Goal: Transaction & Acquisition: Purchase product/service

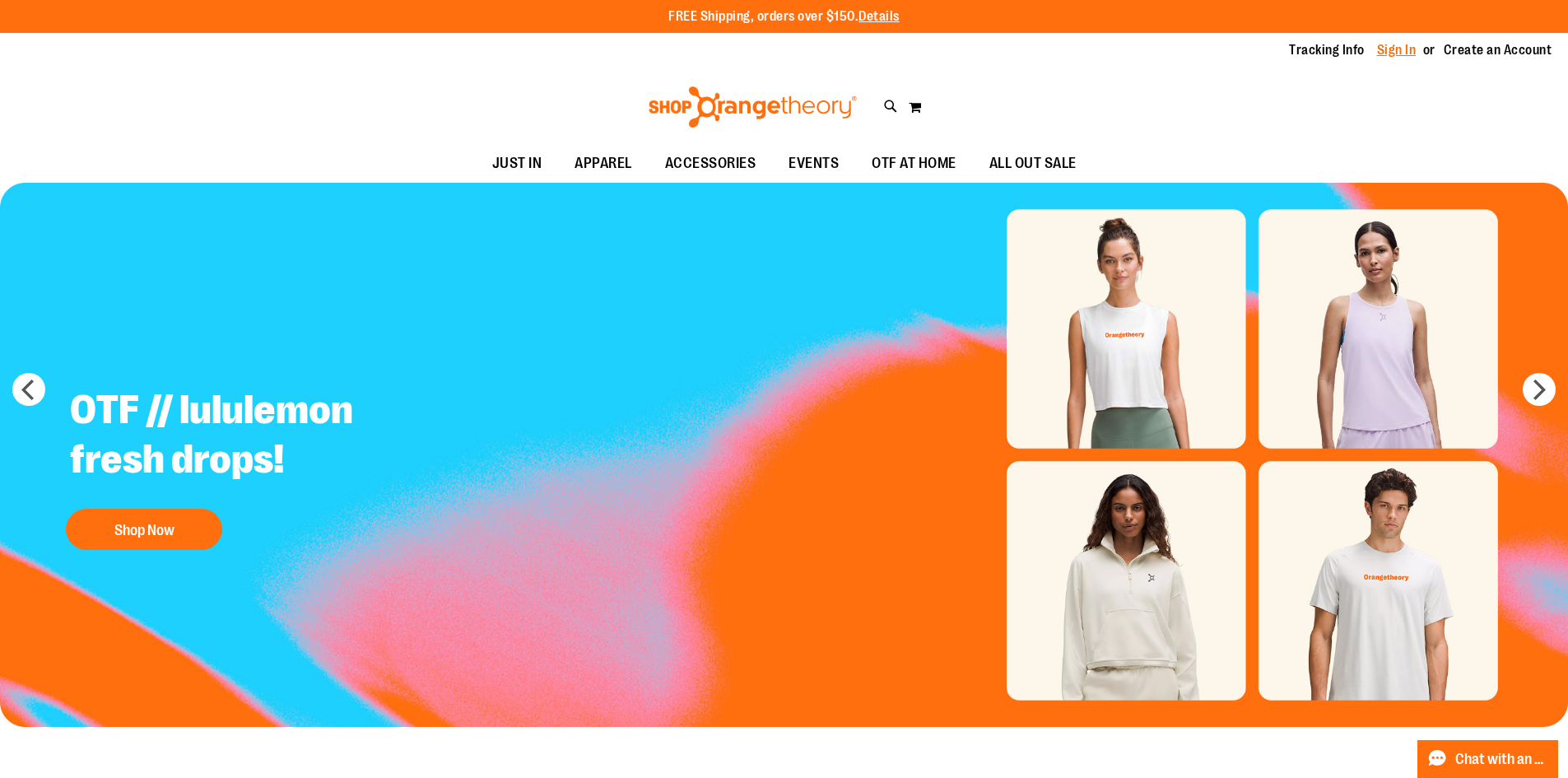
type input "**********"
click at [1384, 55] on link "Sign In" at bounding box center [1396, 50] width 40 height 19
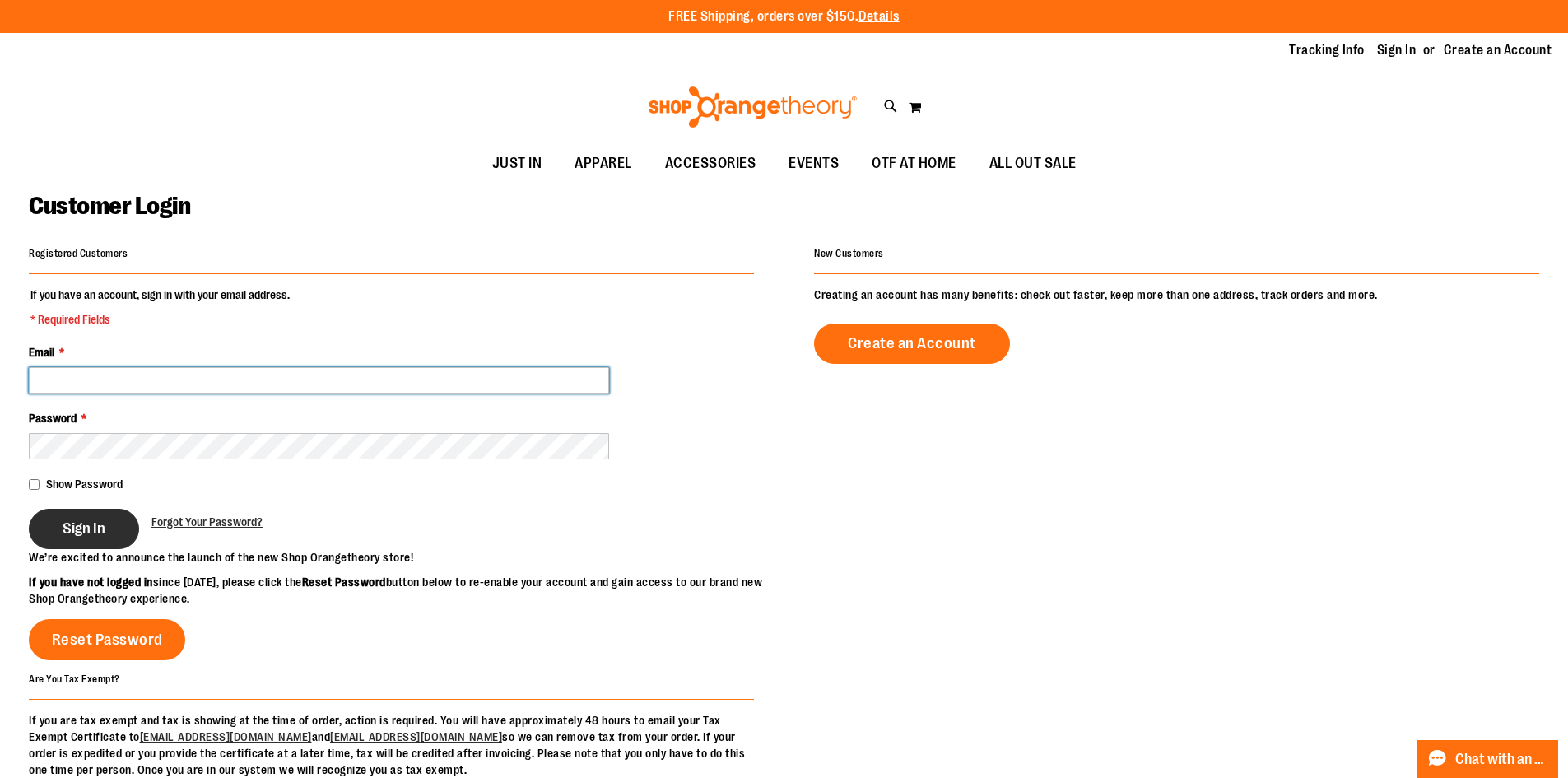
type input "**********"
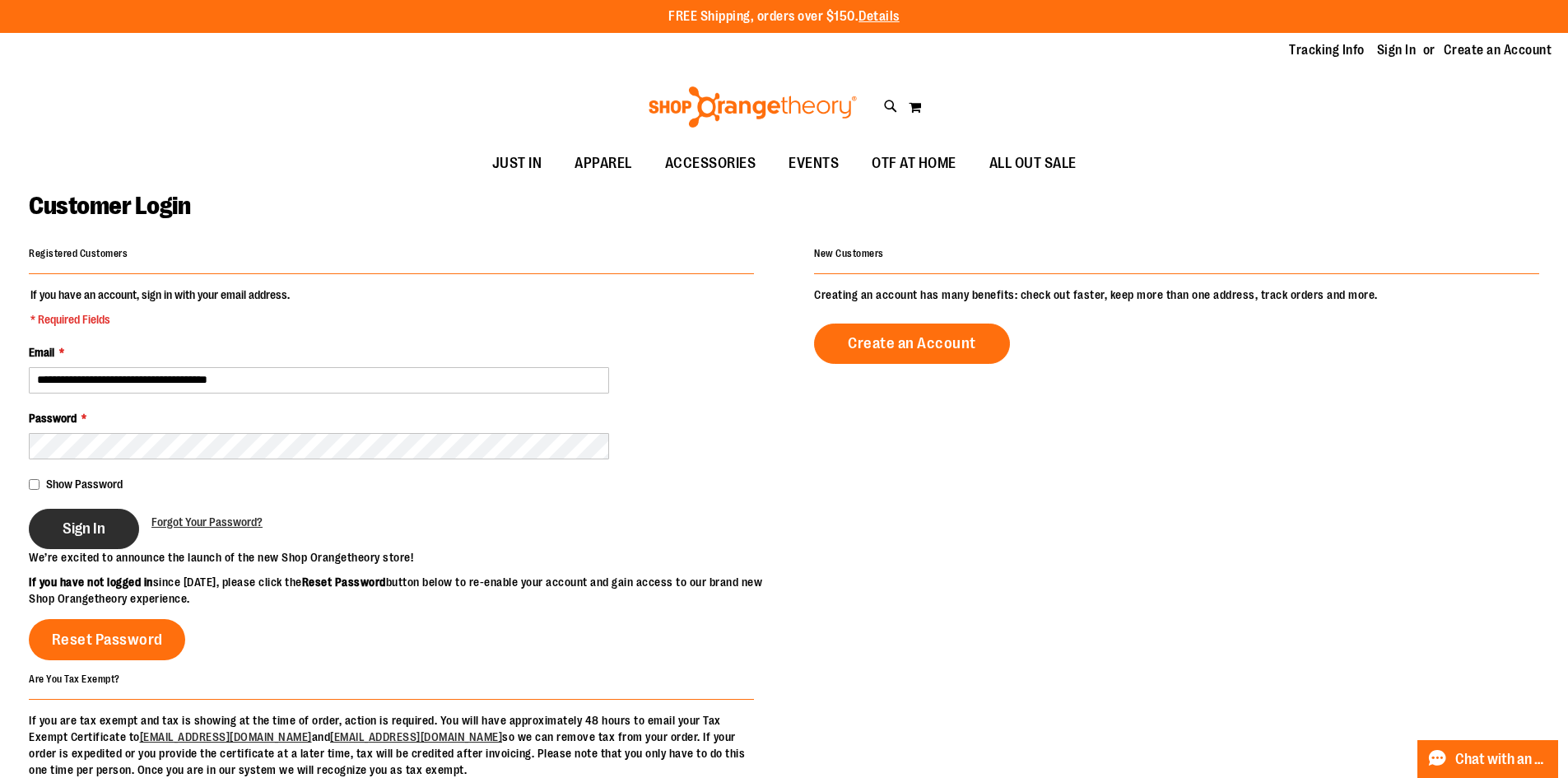
type input "**********"
click at [71, 528] on span "Sign In" at bounding box center [84, 528] width 43 height 19
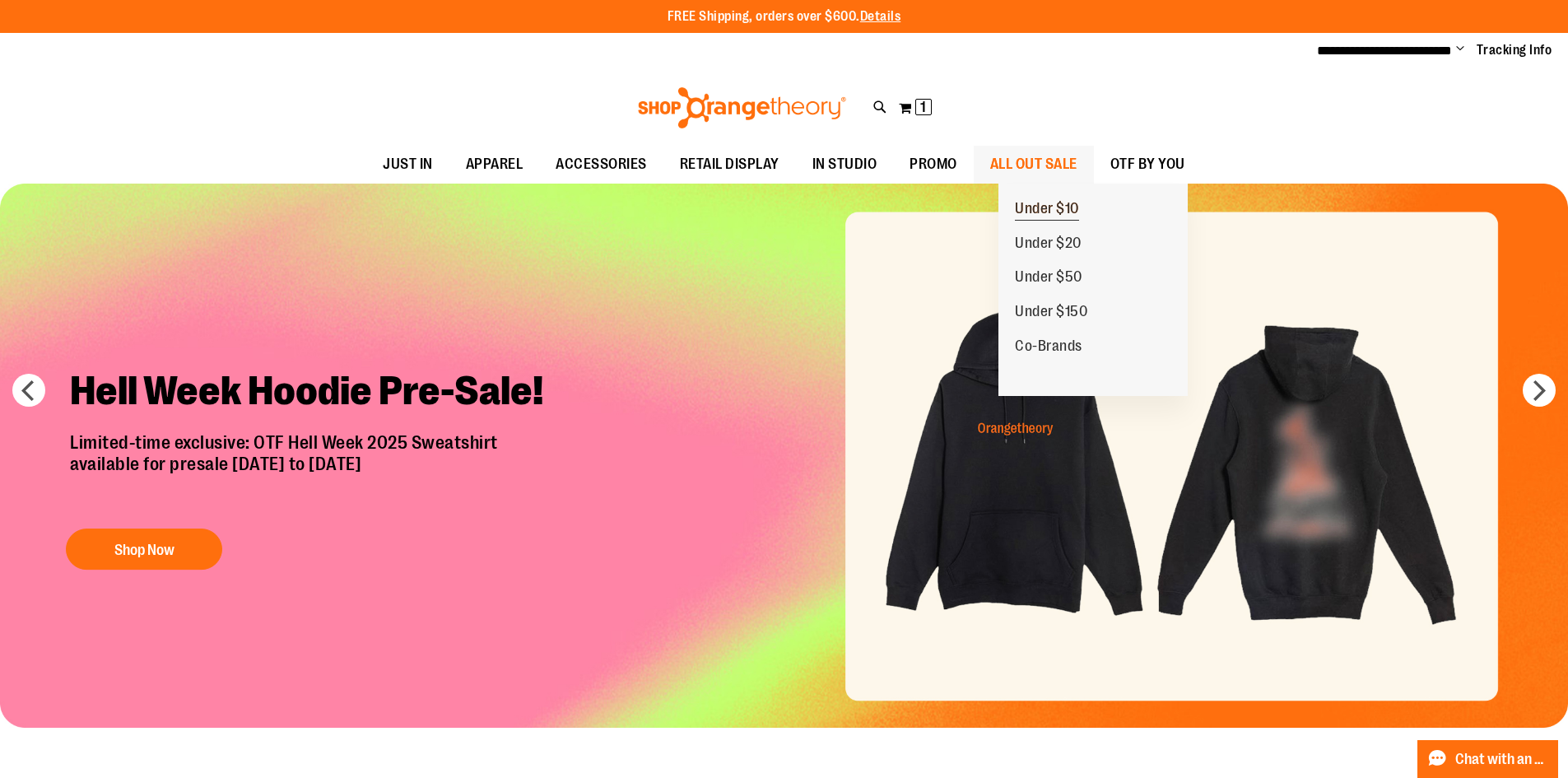
type input "**********"
click at [1054, 202] on span "Under $10" at bounding box center [1046, 210] width 64 height 20
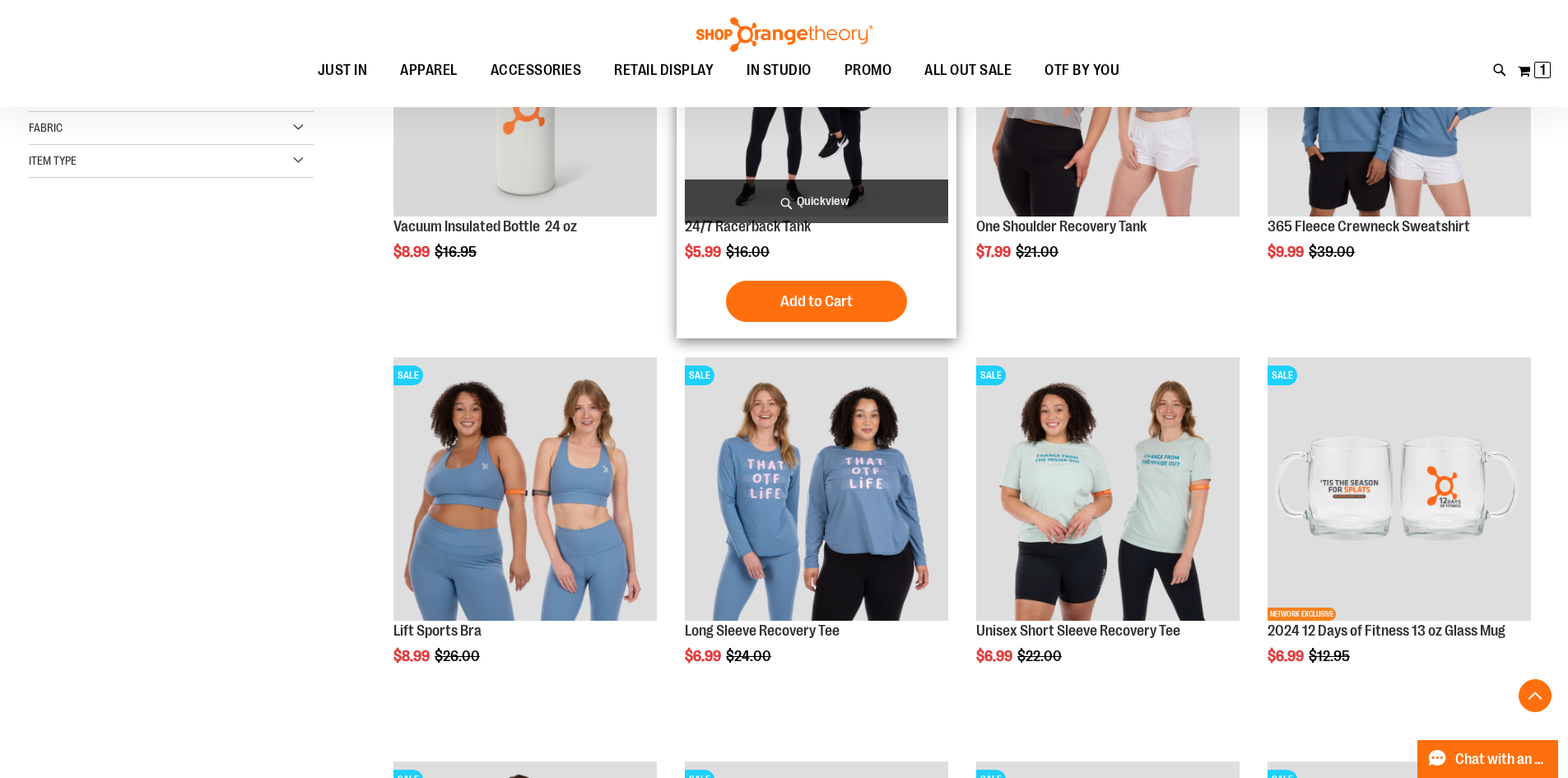
scroll to position [411, 0]
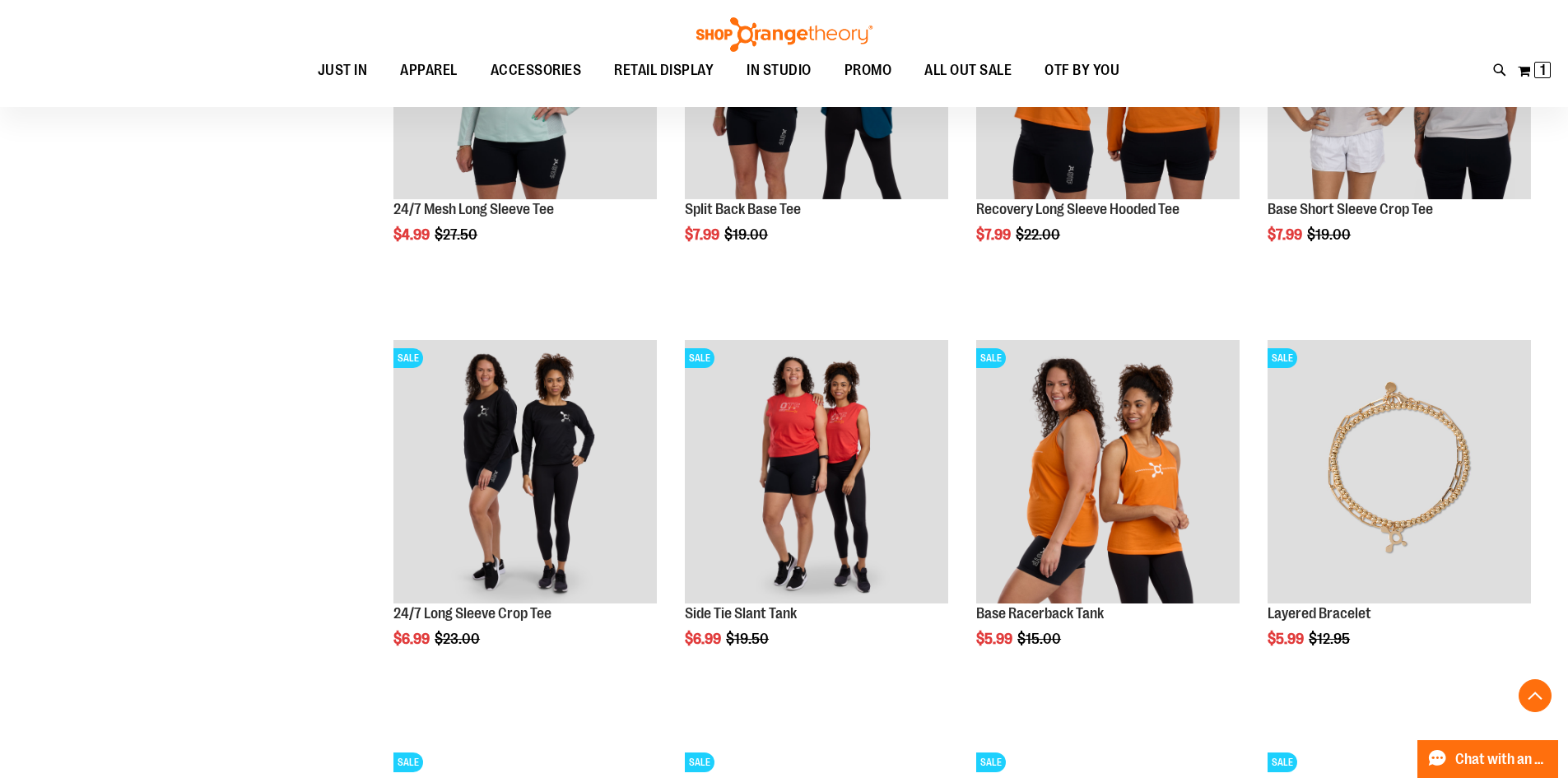
scroll to position [1234, 0]
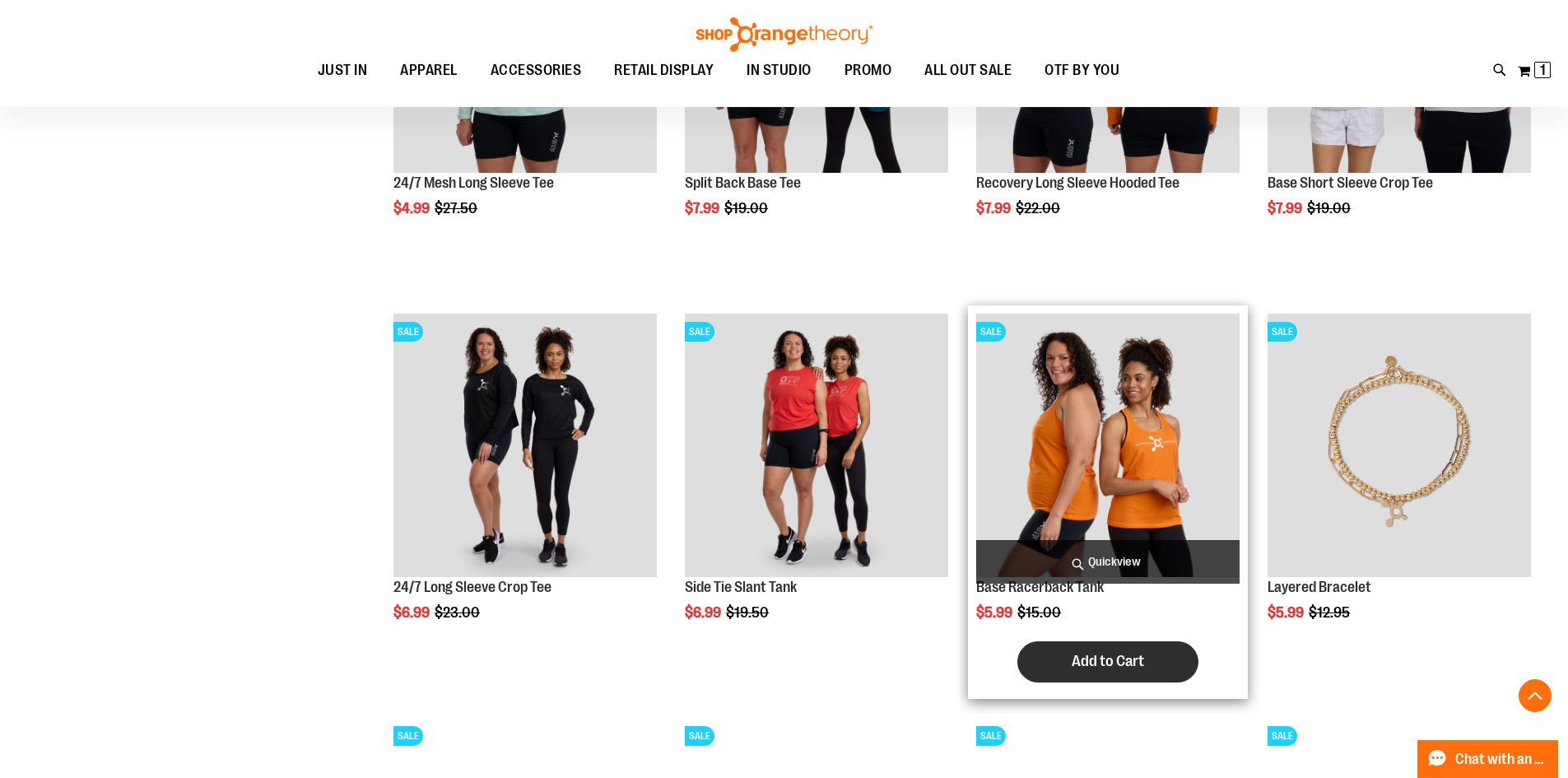
type input "**********"
click at [1128, 660] on span "Add to Cart" at bounding box center [1107, 661] width 72 height 19
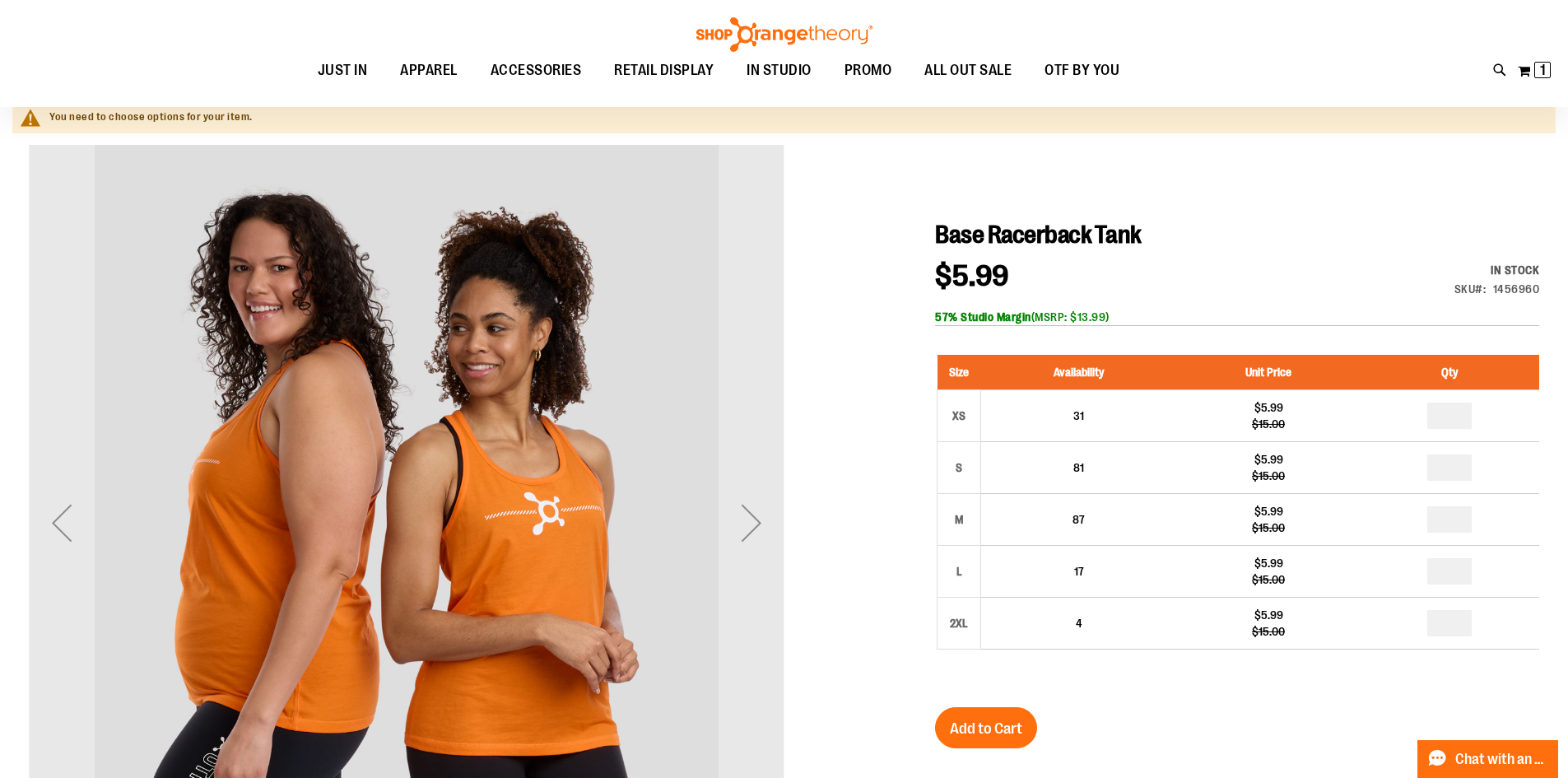
scroll to position [164, 0]
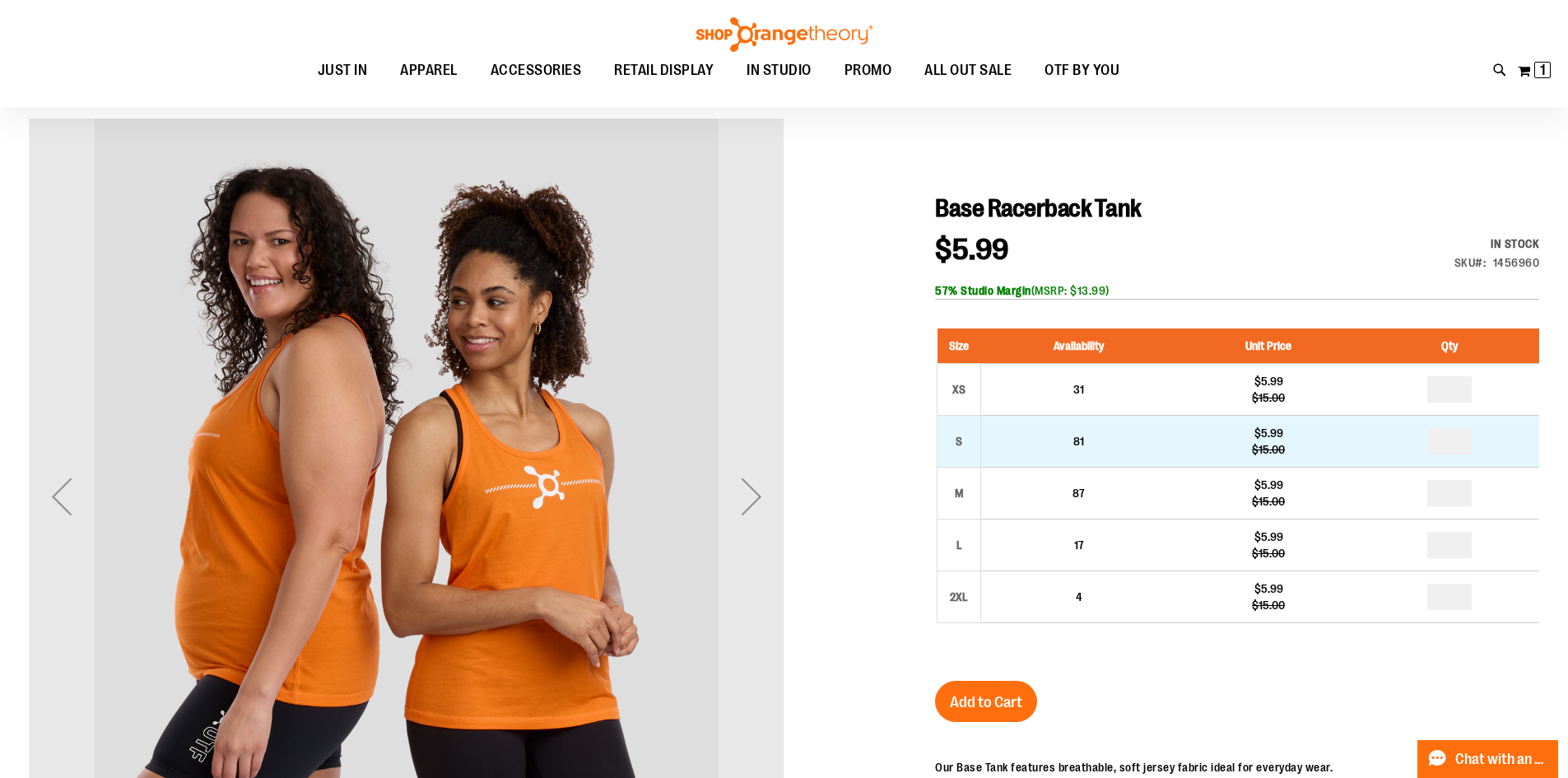
type input "**********"
click at [1458, 447] on input "number" at bounding box center [1450, 441] width 44 height 26
type input "*"
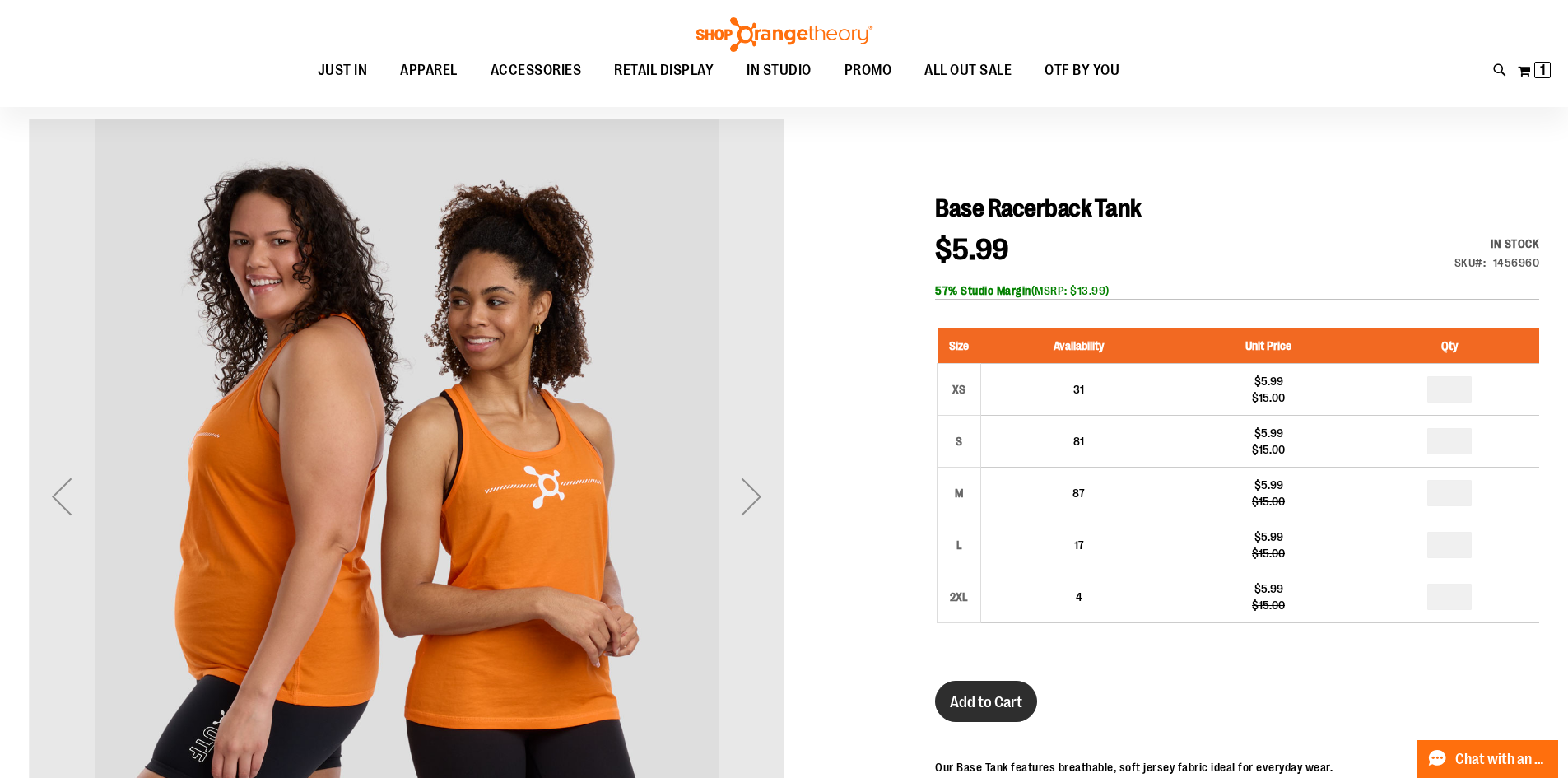
click at [990, 704] on span "Add to Cart" at bounding box center [986, 702] width 72 height 19
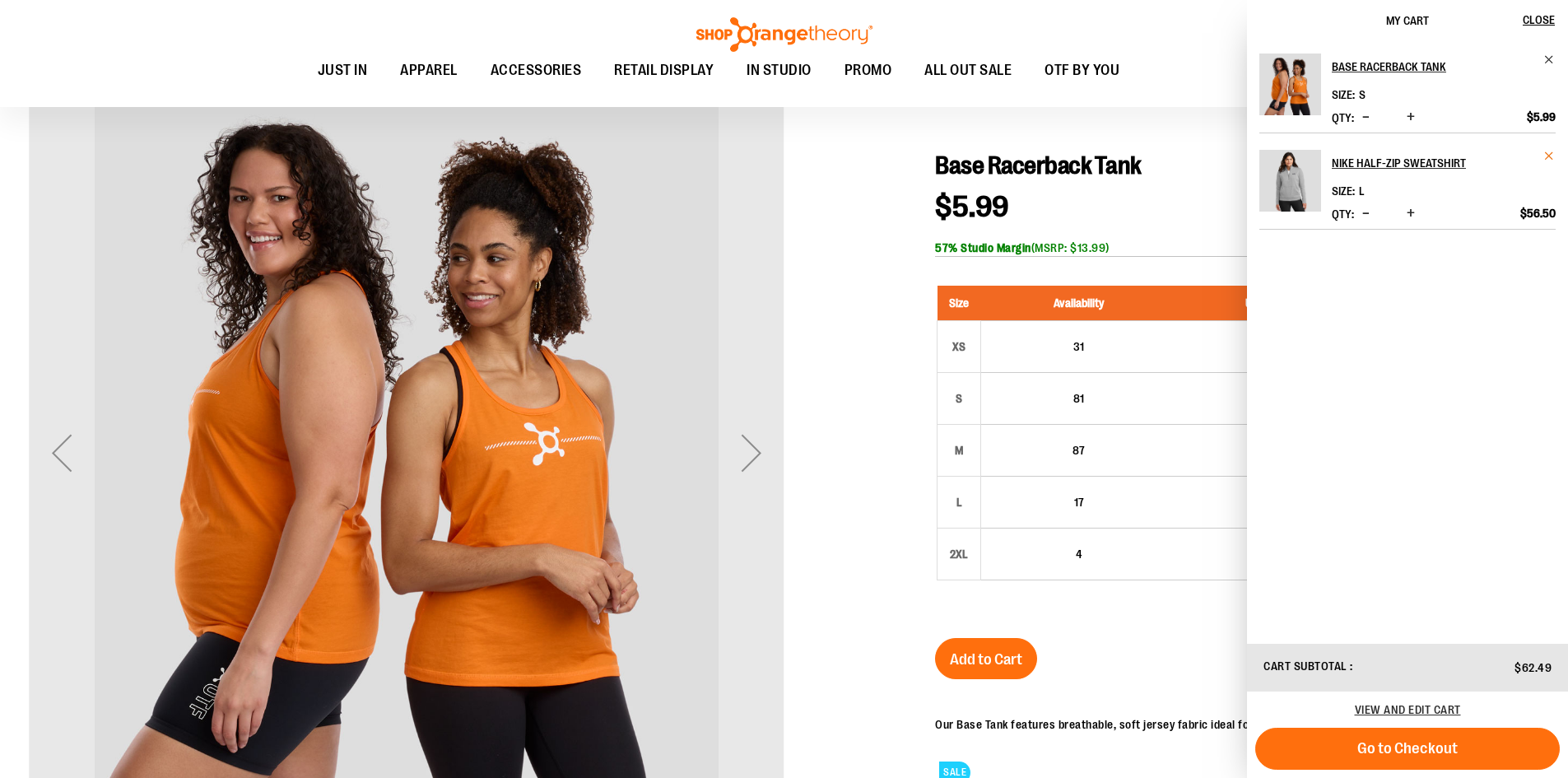
click at [1547, 152] on span "Remove item" at bounding box center [1549, 155] width 12 height 12
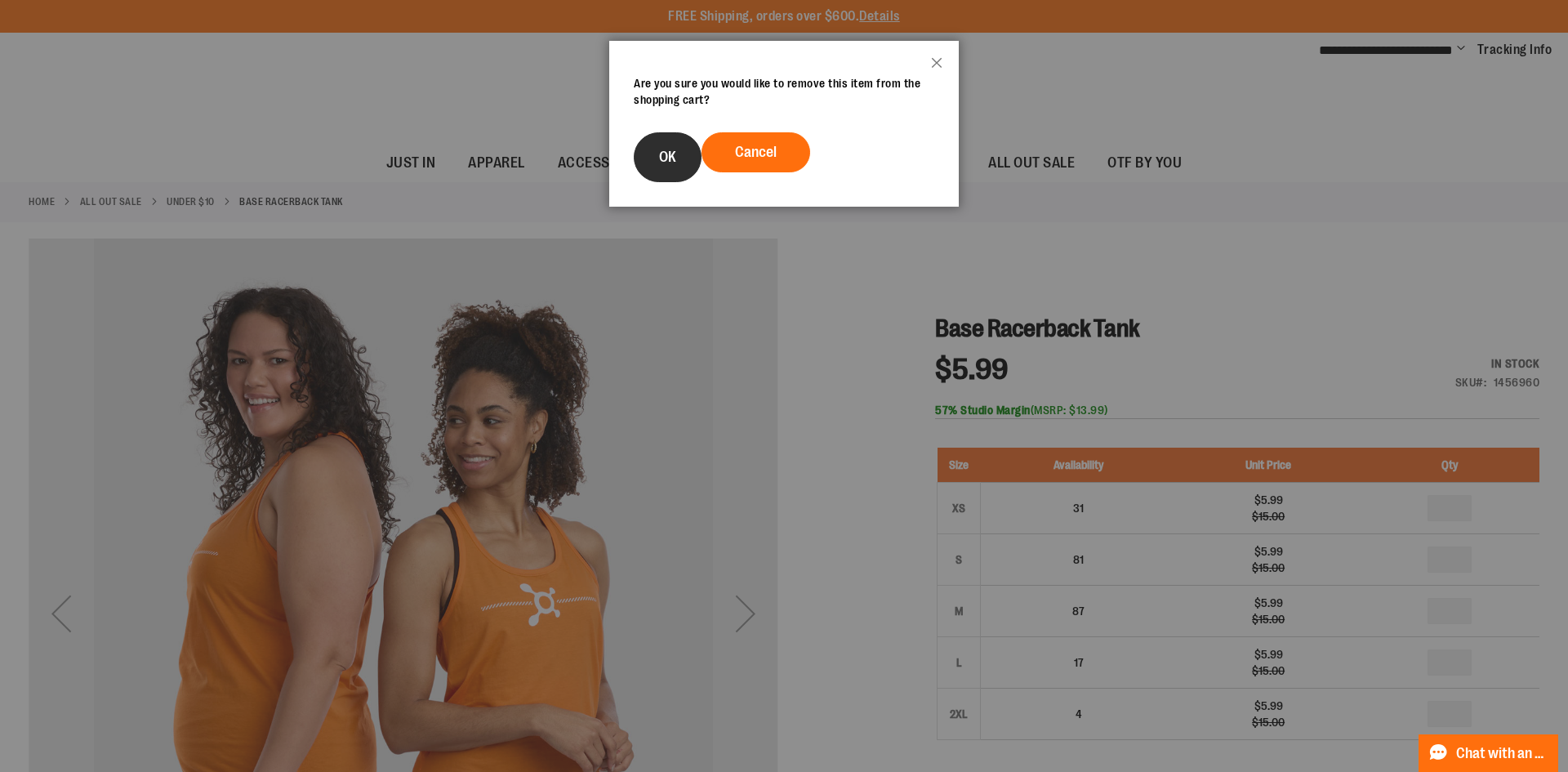
click at [684, 155] on button "OK" at bounding box center [667, 157] width 68 height 50
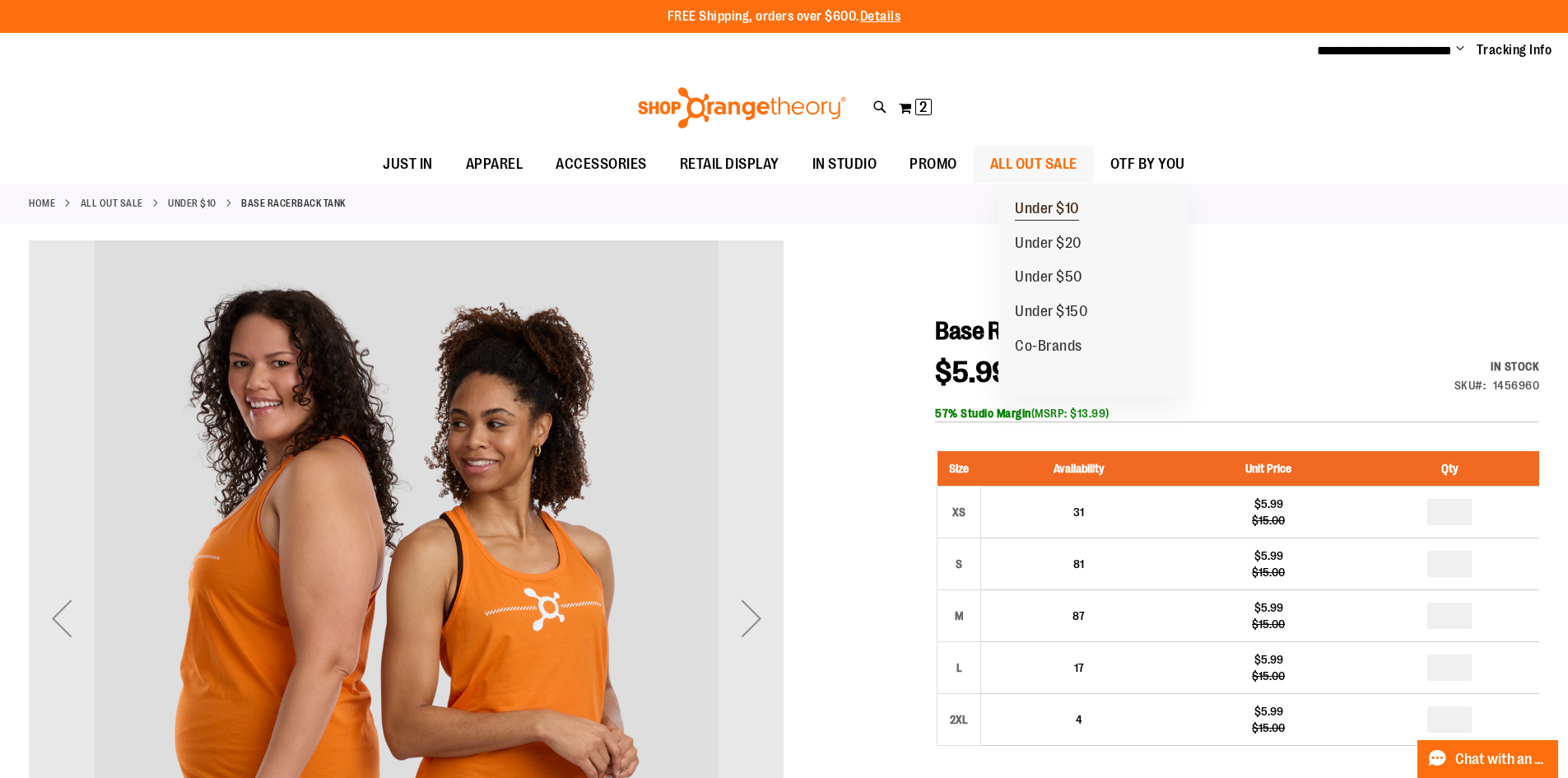
click at [1073, 207] on span "Under $10" at bounding box center [1046, 210] width 64 height 20
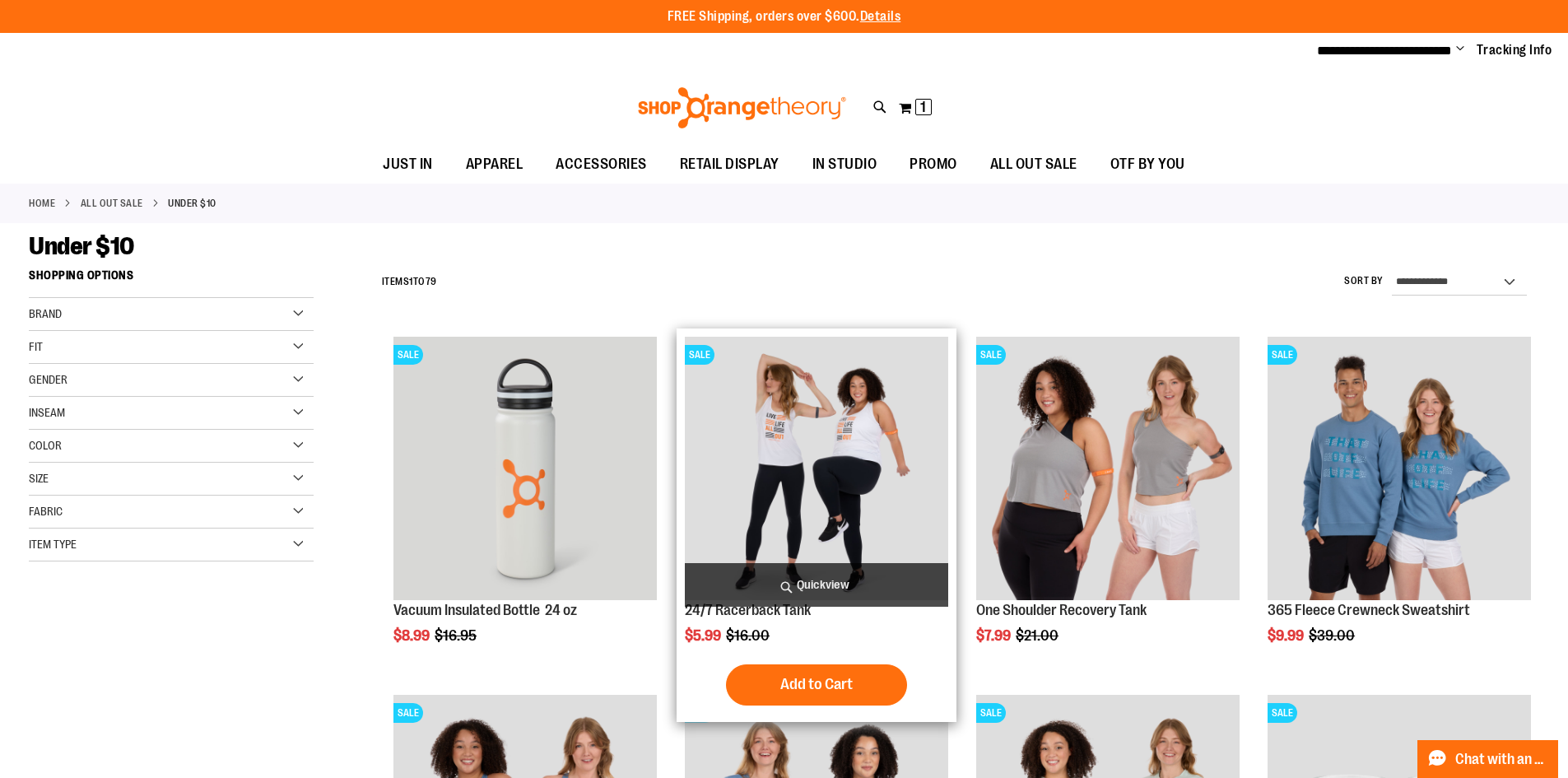
type input "**********"
click at [854, 501] on img "product" at bounding box center [816, 468] width 264 height 264
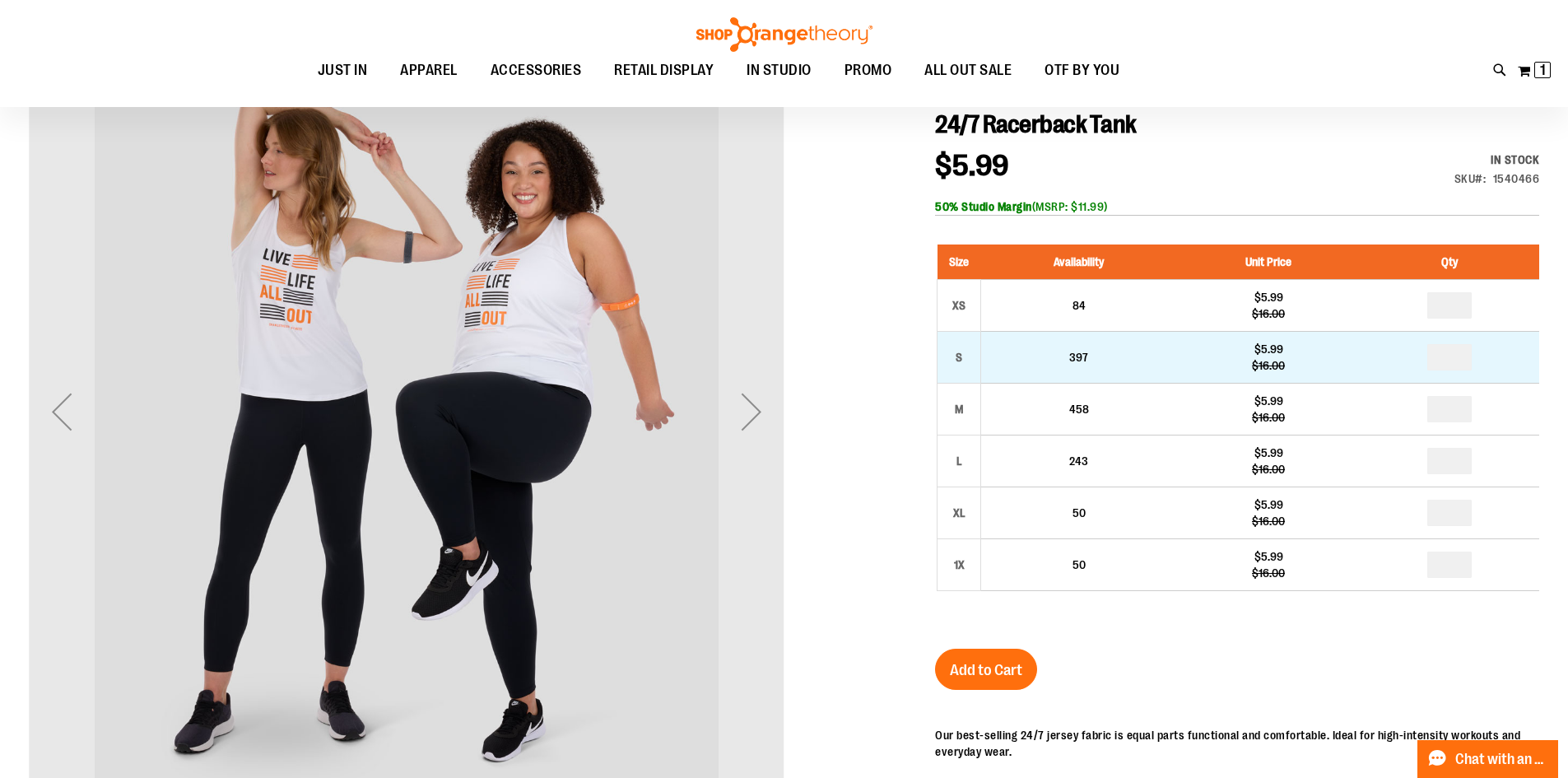
scroll to position [246, 0]
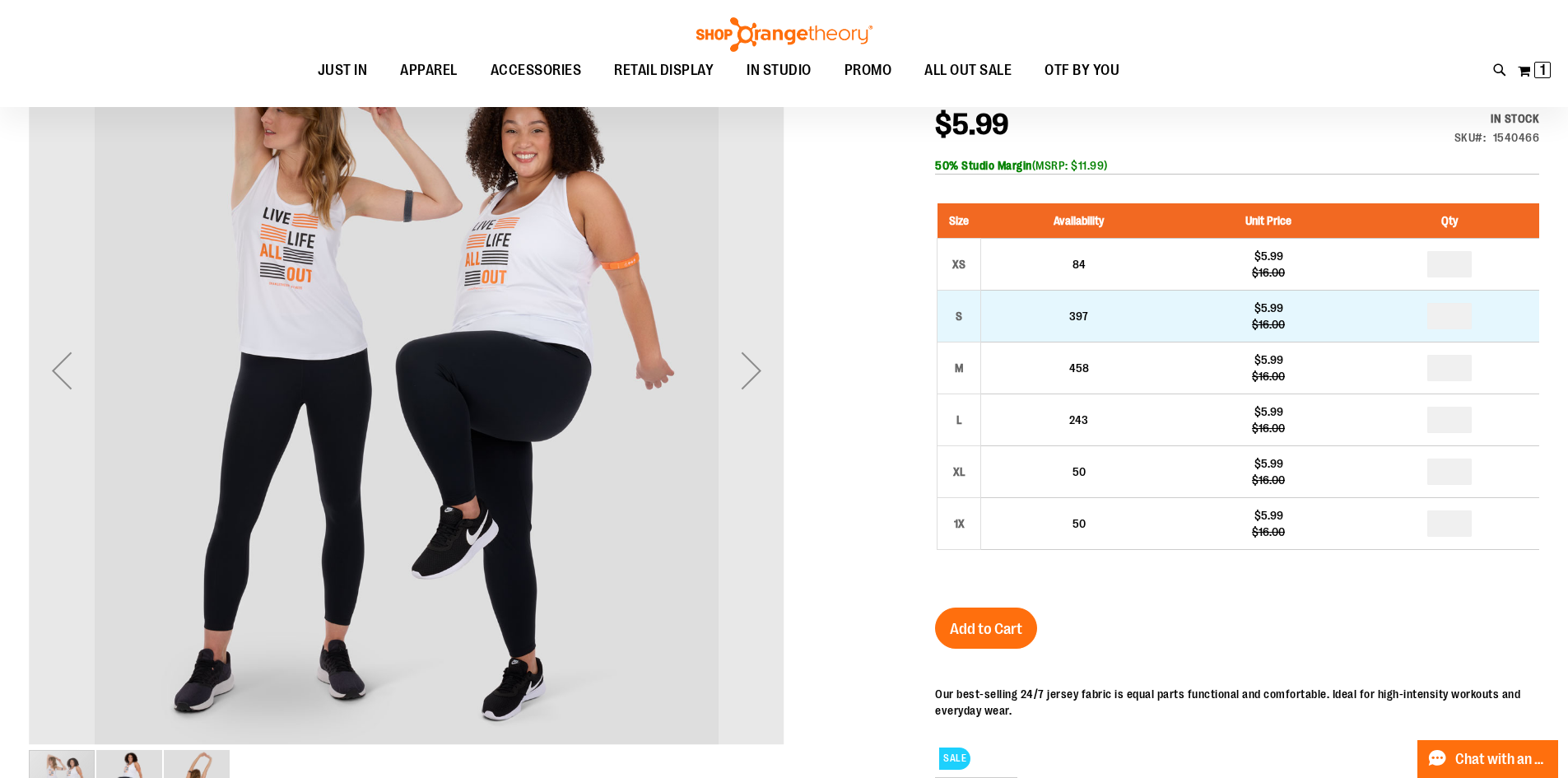
type input "**********"
click at [1466, 316] on input "number" at bounding box center [1450, 315] width 44 height 26
type input "*"
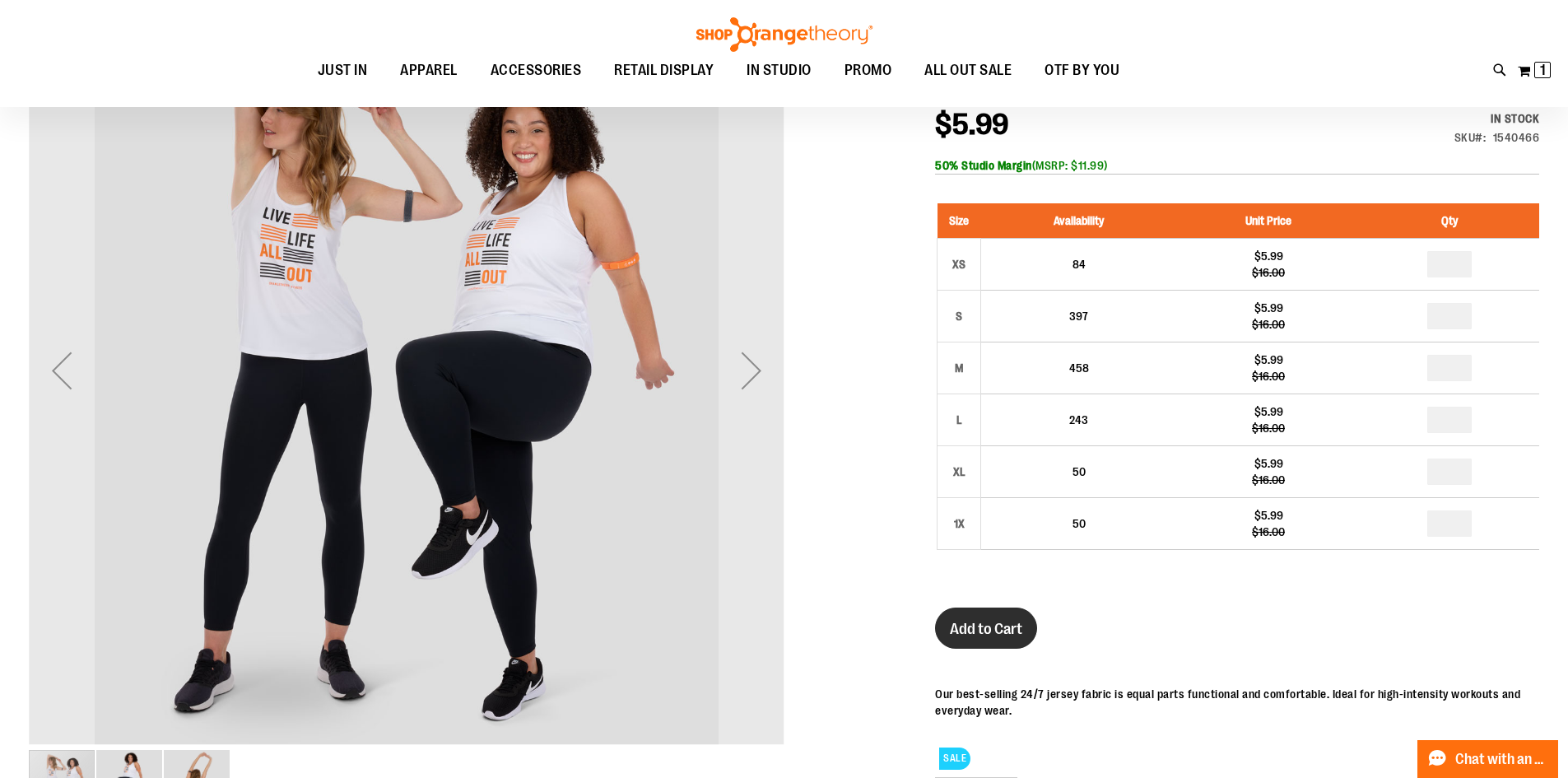
click at [971, 630] on span "Add to Cart" at bounding box center [986, 629] width 72 height 19
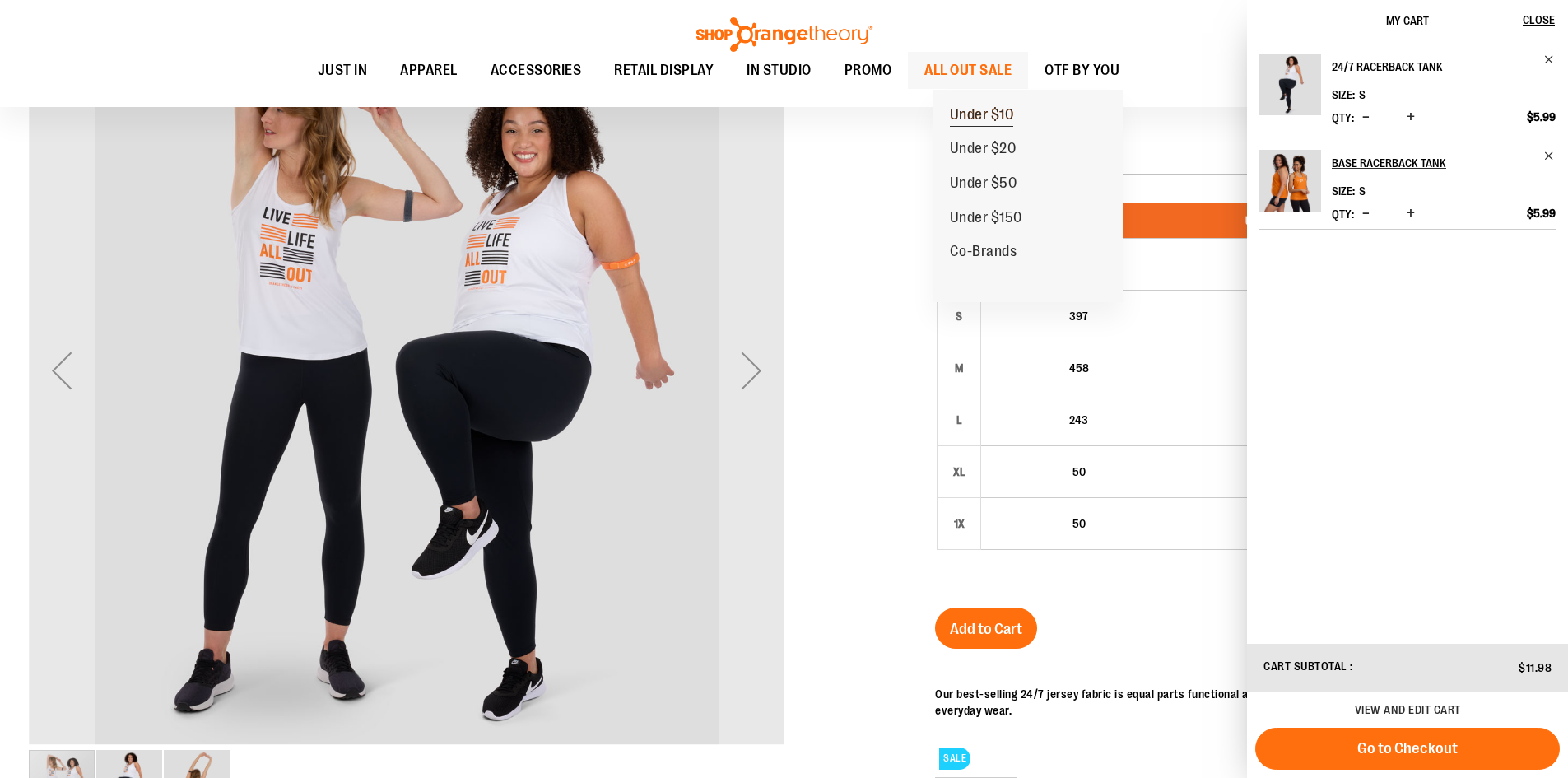
click at [1007, 108] on span "Under $10" at bounding box center [982, 117] width 64 height 20
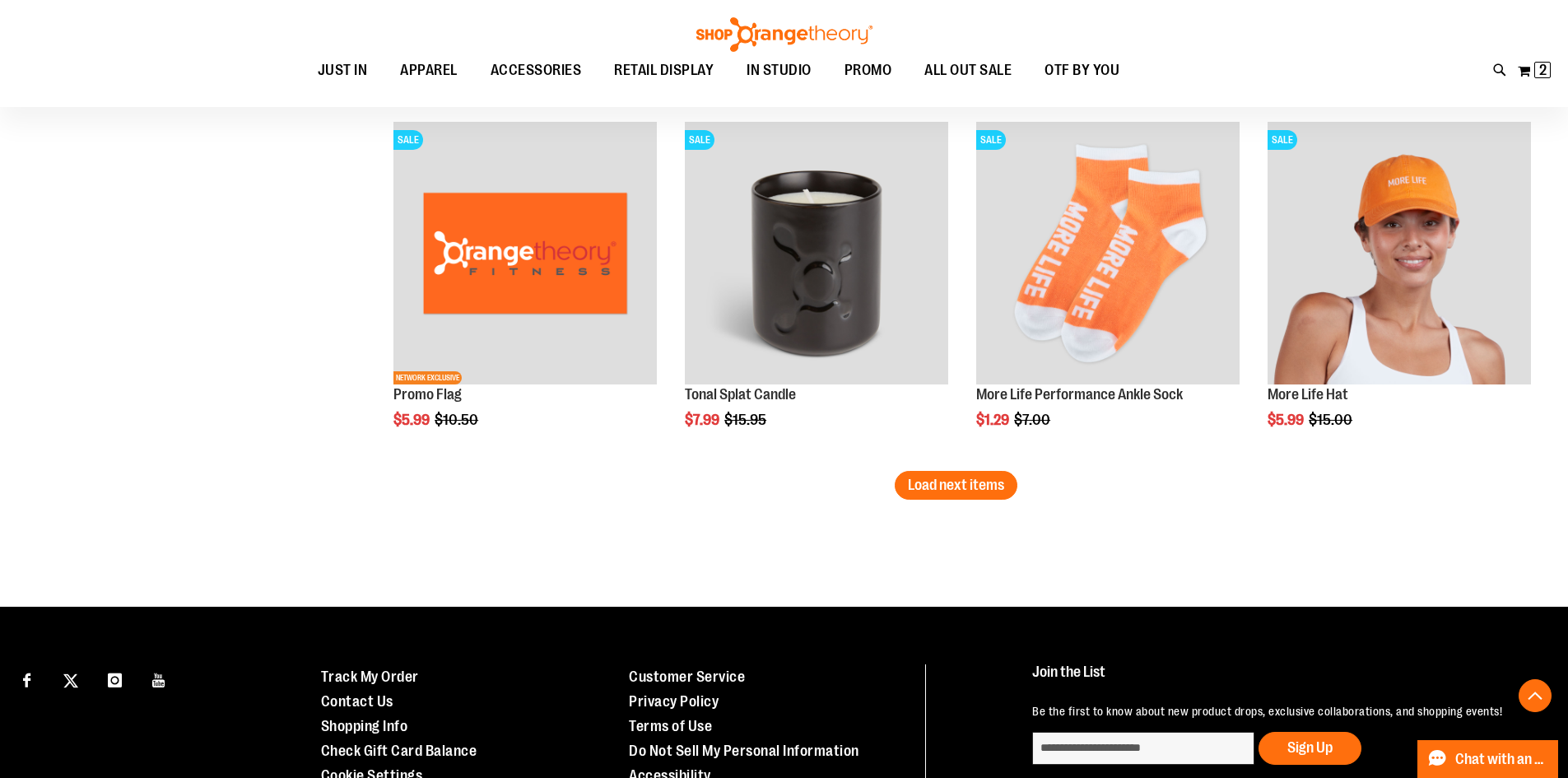
scroll to position [3127, 0]
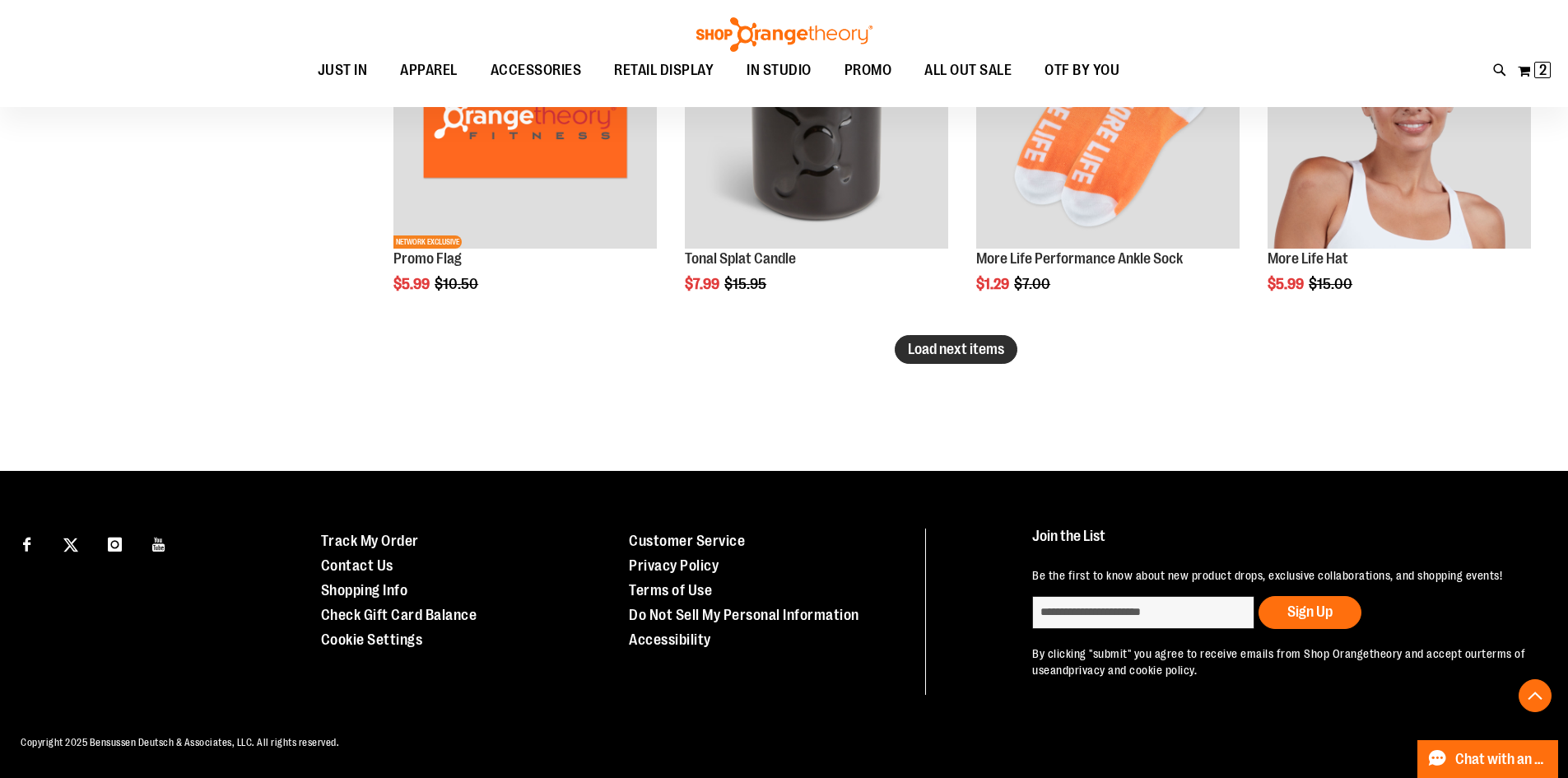
type input "**********"
click at [983, 340] on span "Load next items" at bounding box center [956, 349] width 96 height 17
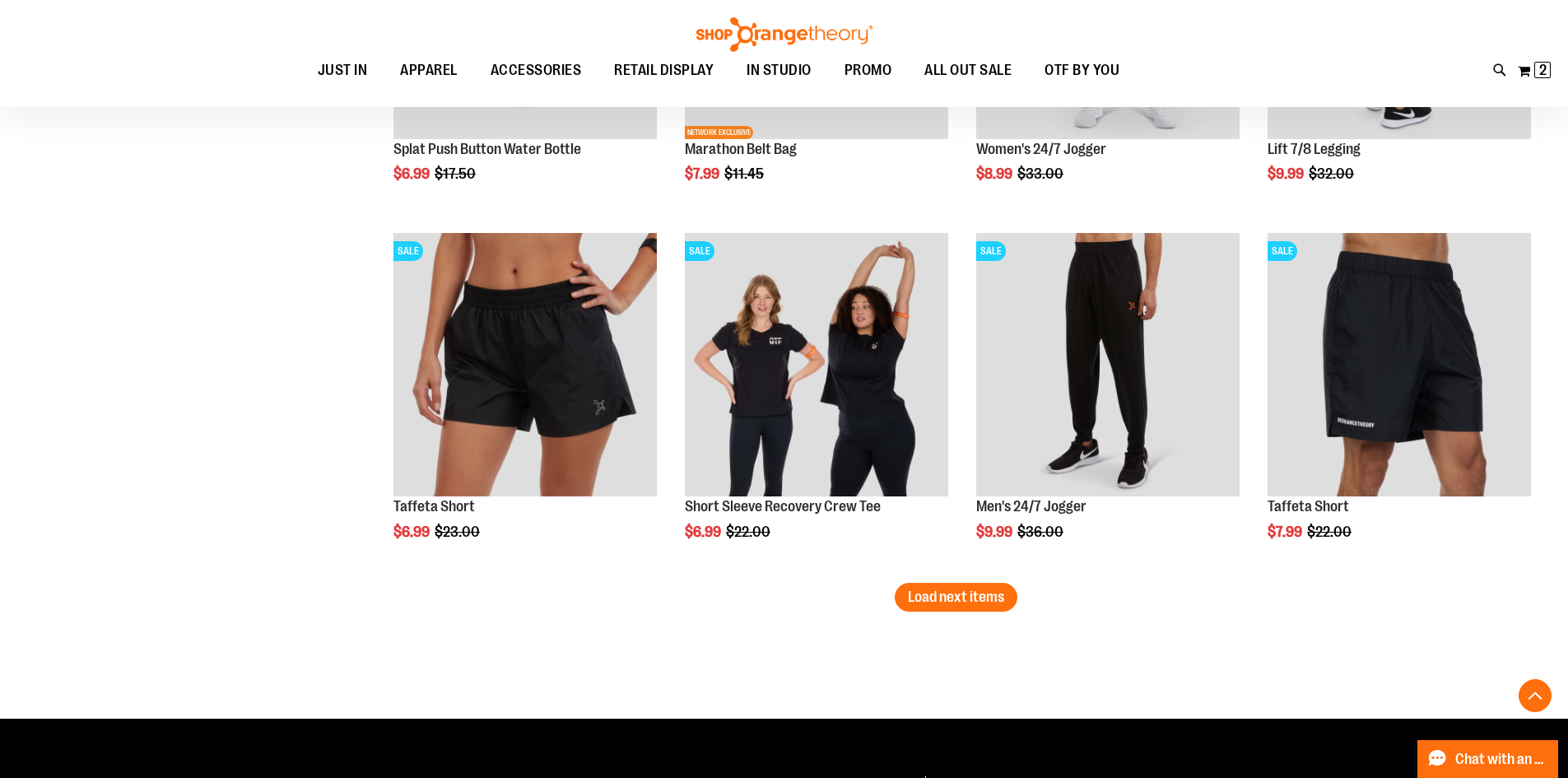
scroll to position [4038, 0]
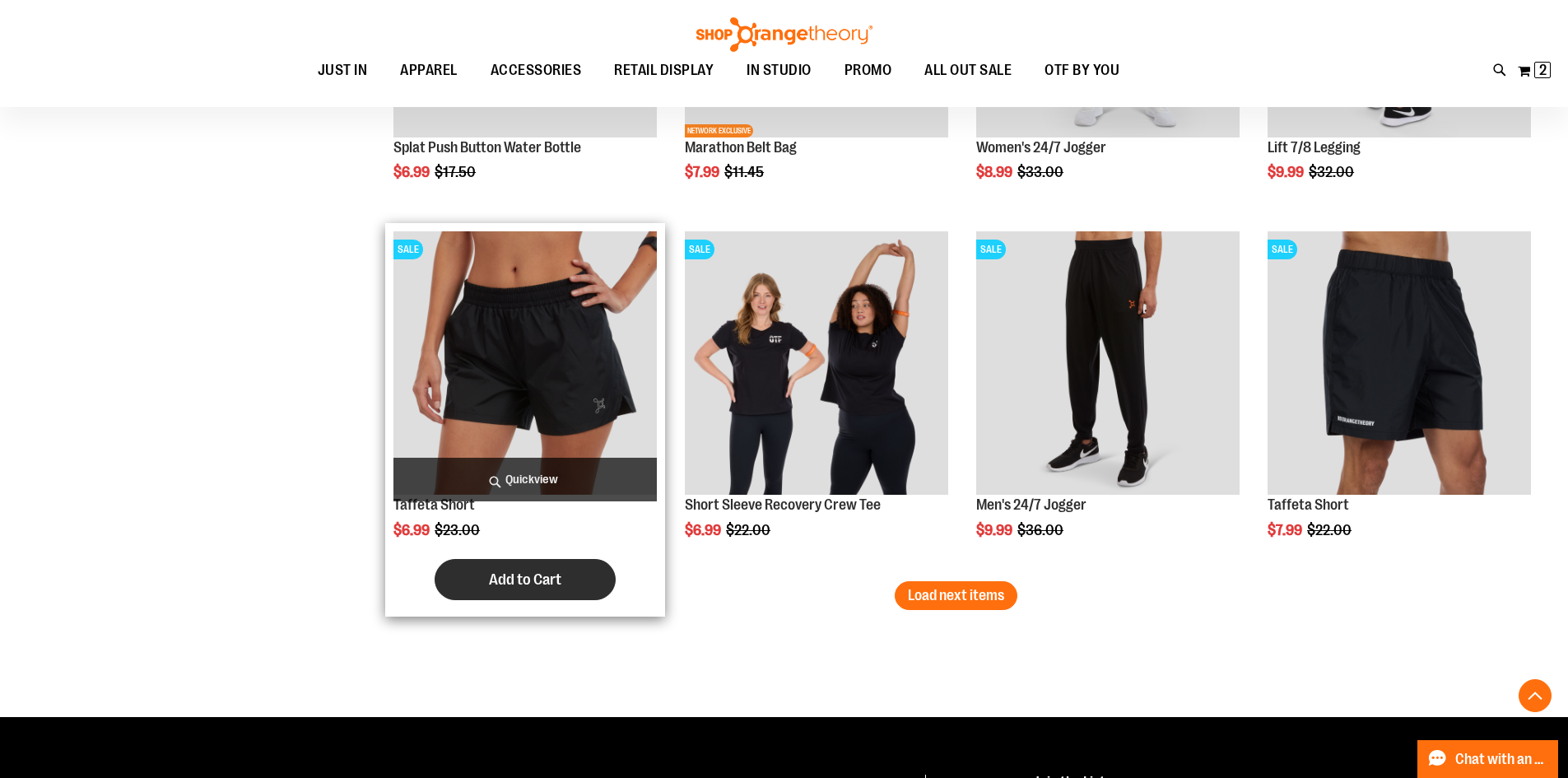
click at [550, 578] on span "Add to Cart" at bounding box center [525, 580] width 72 height 19
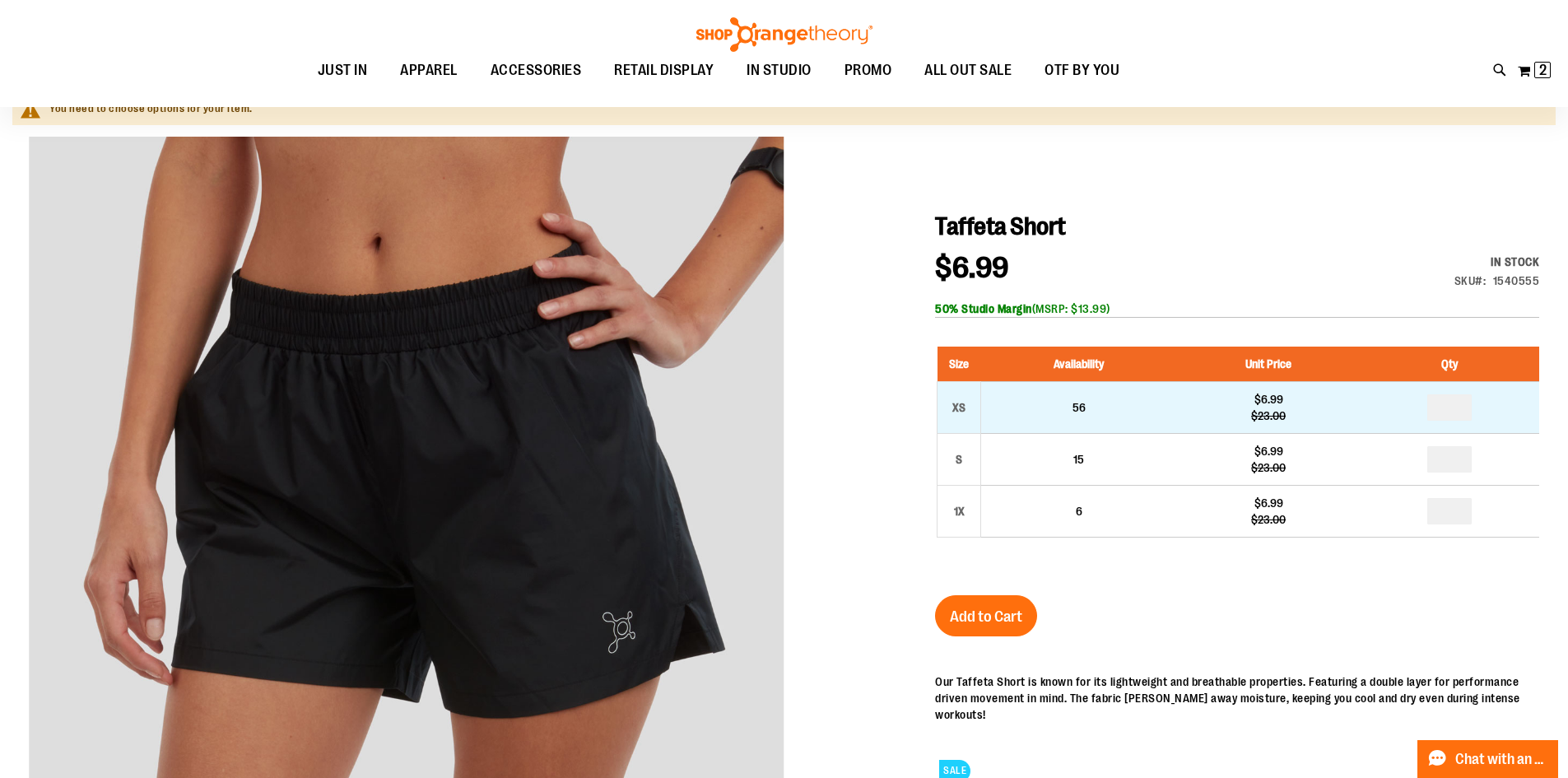
scroll to position [164, 0]
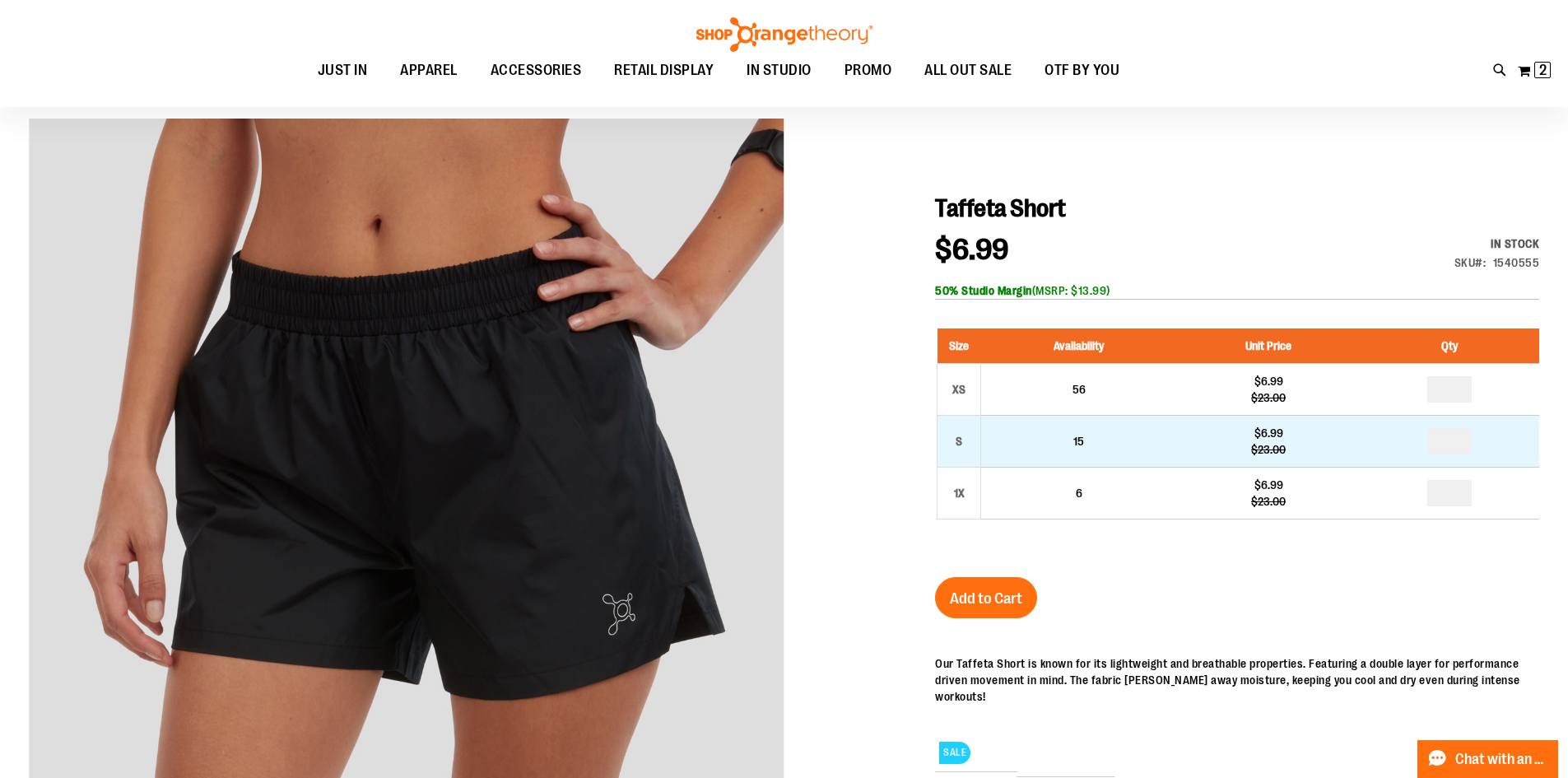
type input "**********"
click at [1460, 438] on input "number" at bounding box center [1450, 441] width 44 height 26
type input "*"
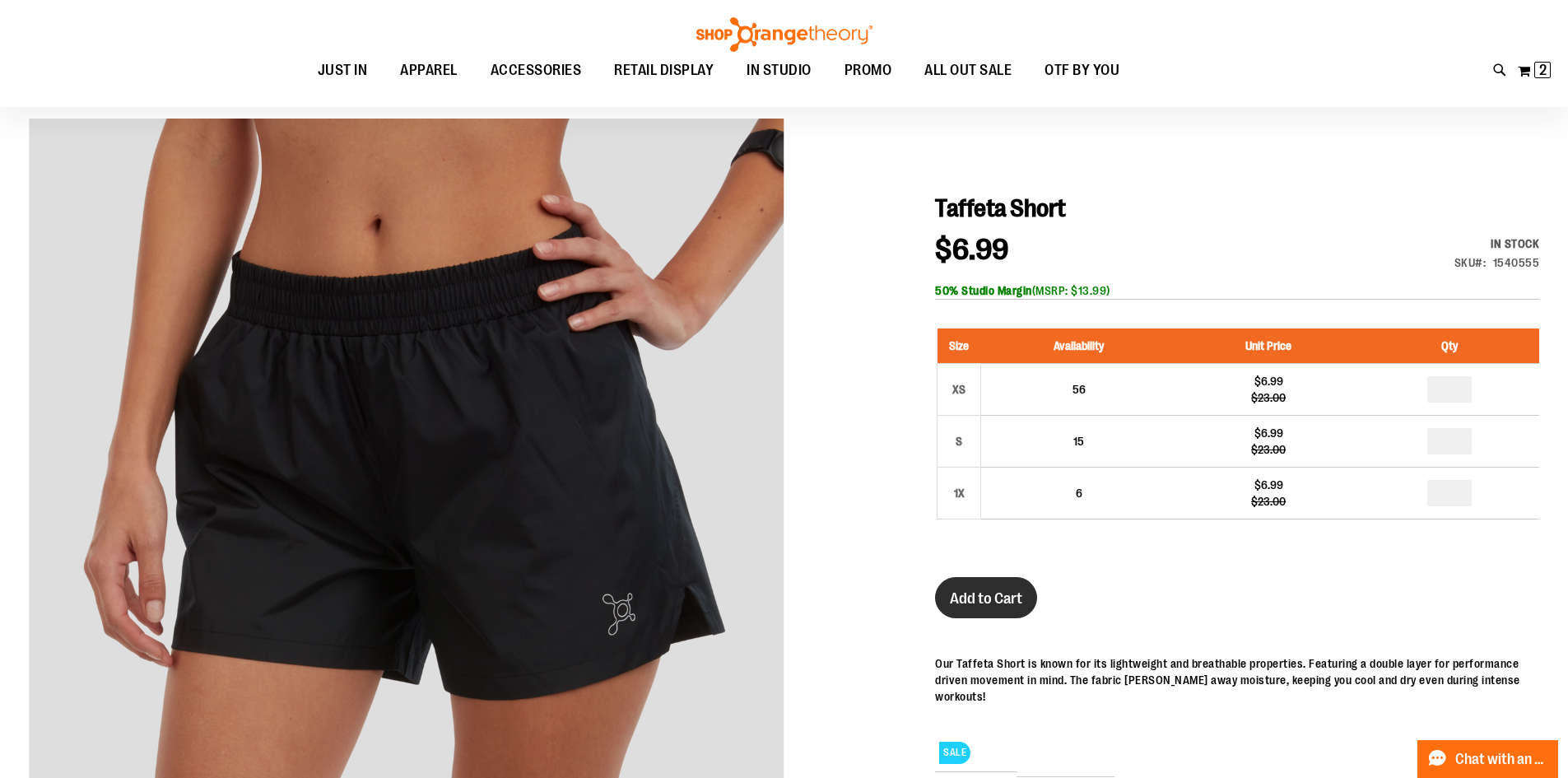
click at [986, 603] on span "Add to Cart" at bounding box center [986, 599] width 72 height 19
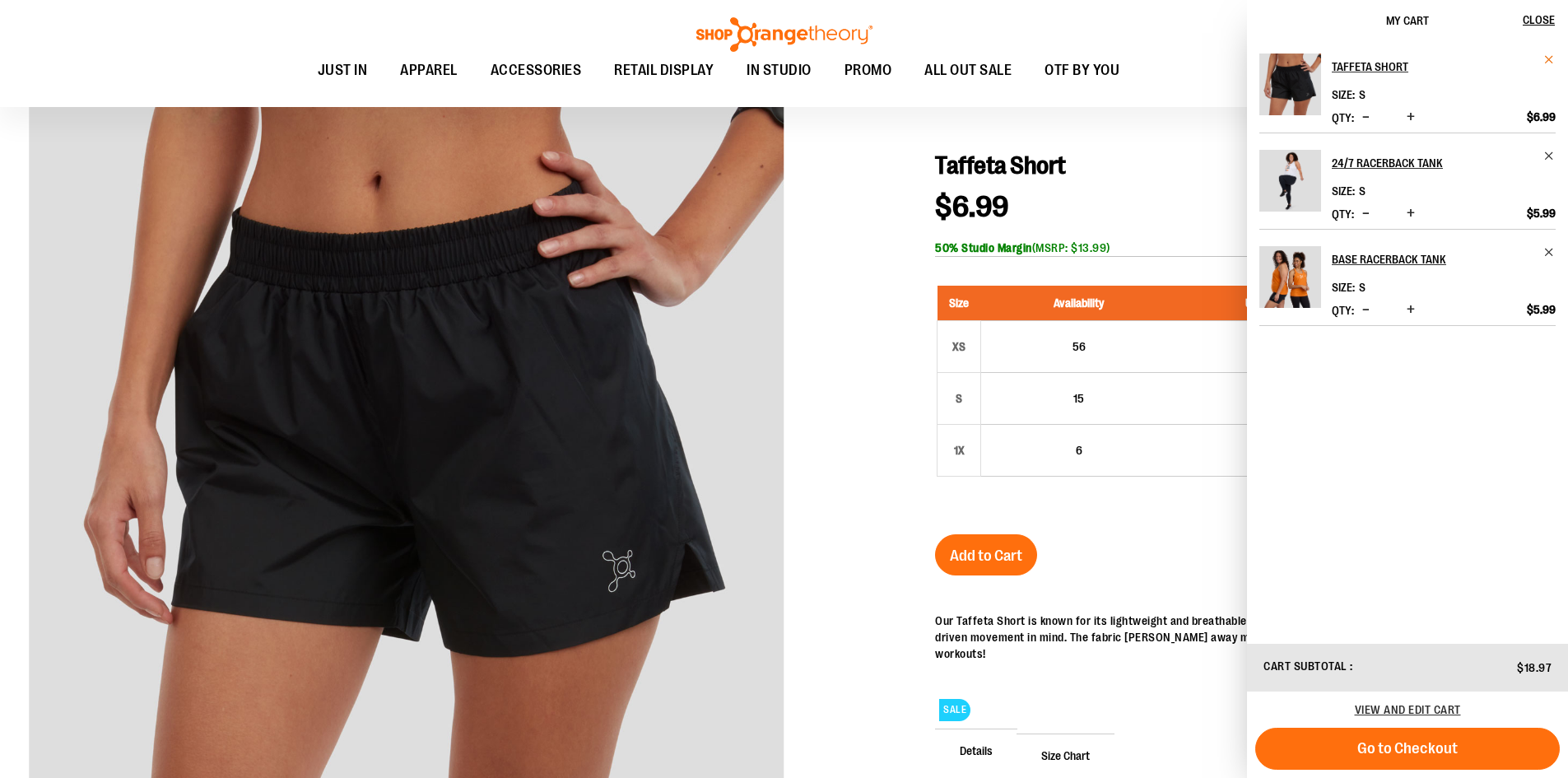
click at [1549, 63] on span "Remove item" at bounding box center [1549, 59] width 12 height 12
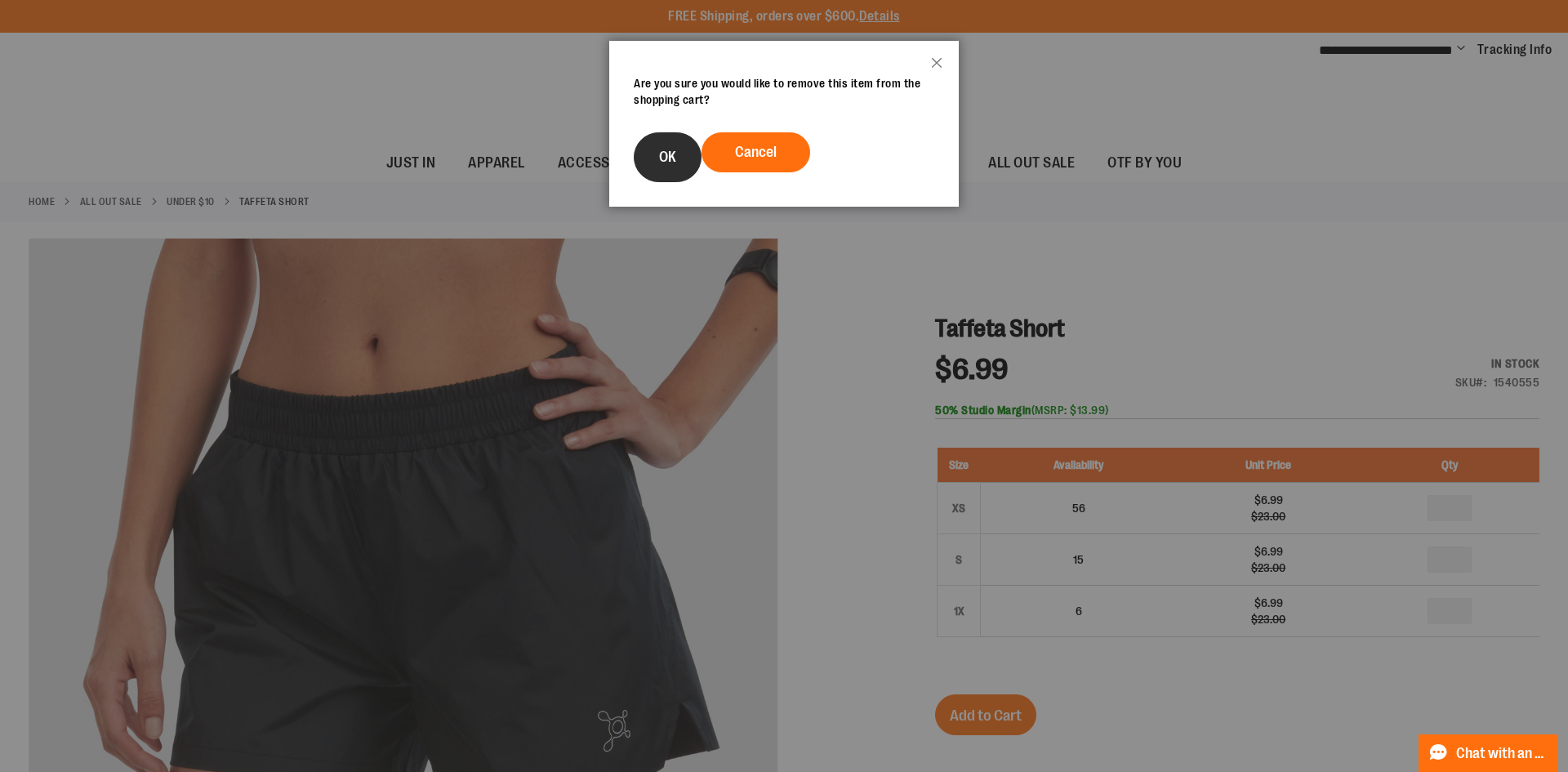
click at [669, 156] on span "OK" at bounding box center [667, 157] width 17 height 17
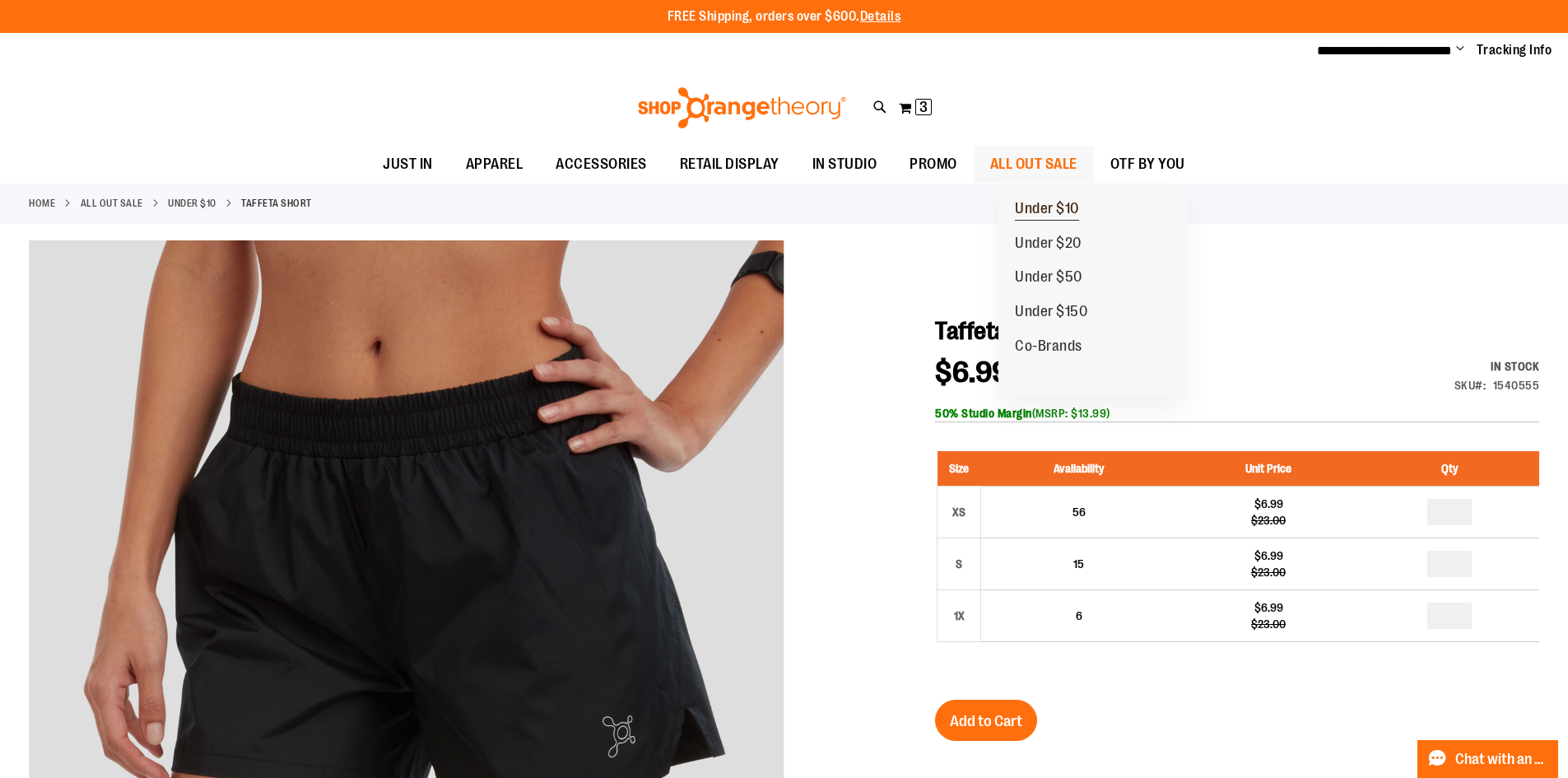
click at [1068, 209] on span "Under $10" at bounding box center [1046, 210] width 64 height 20
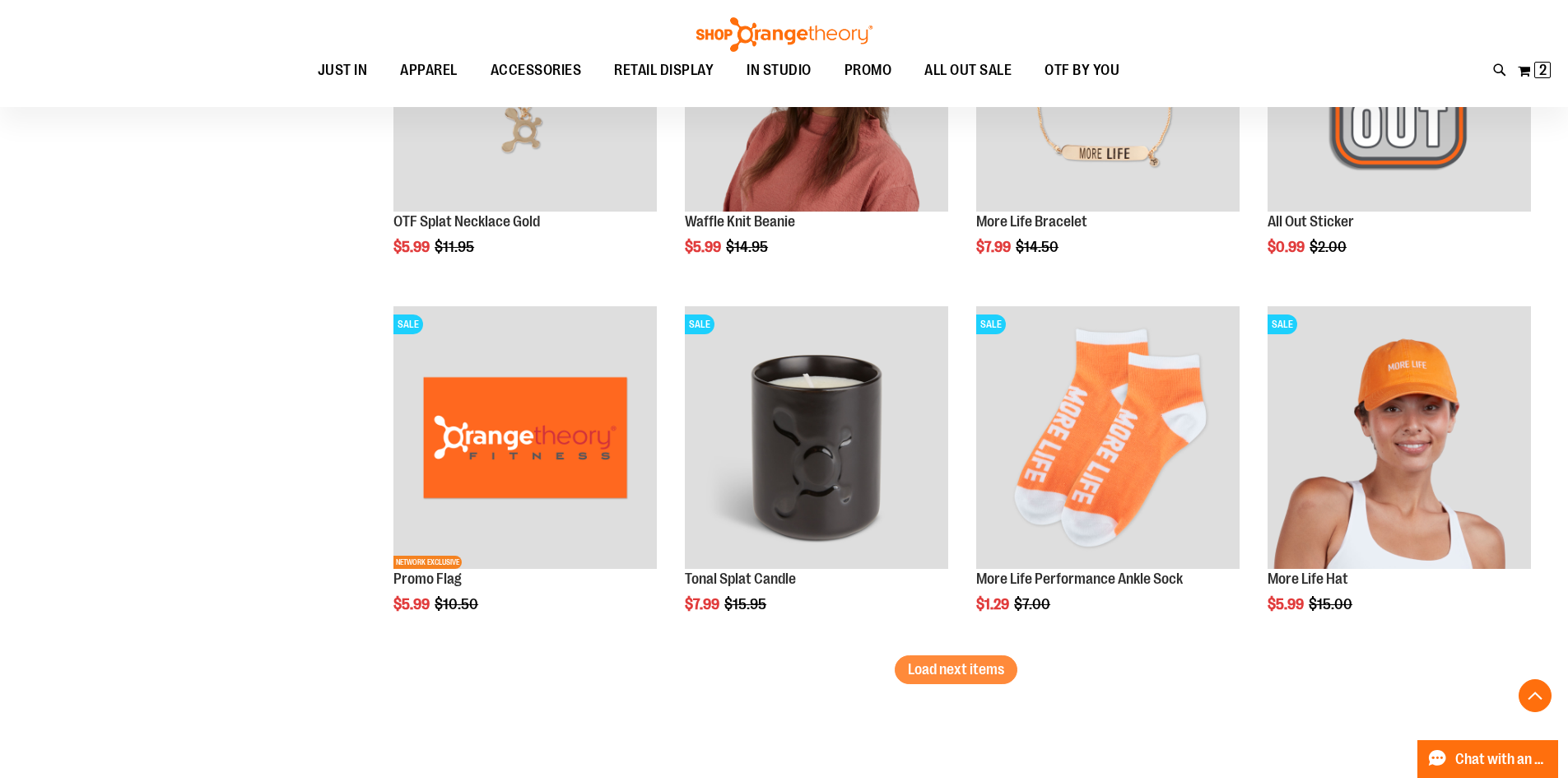
scroll to position [3209, 0]
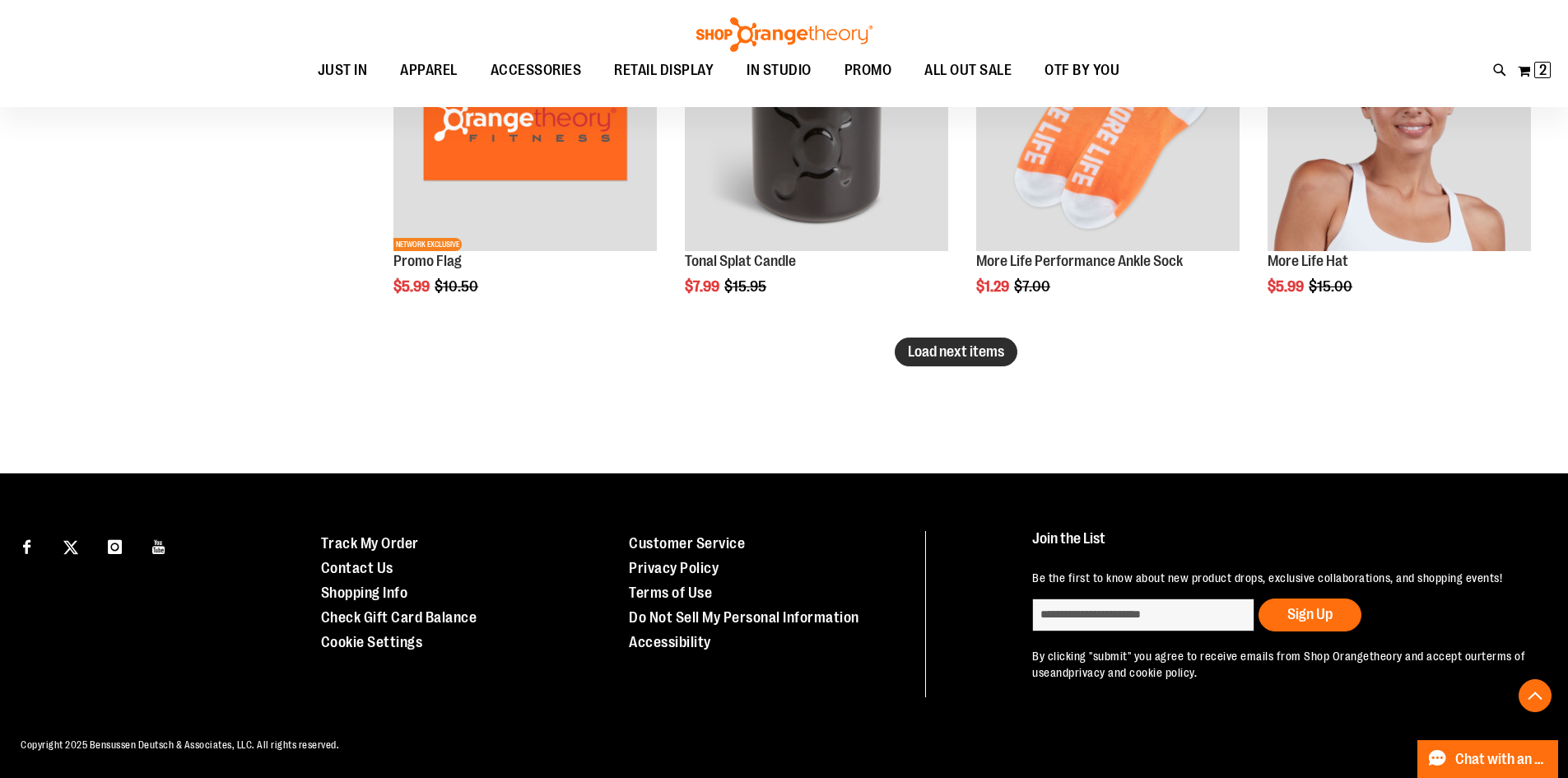
type input "**********"
click at [936, 359] on span "Load next items" at bounding box center [956, 352] width 96 height 17
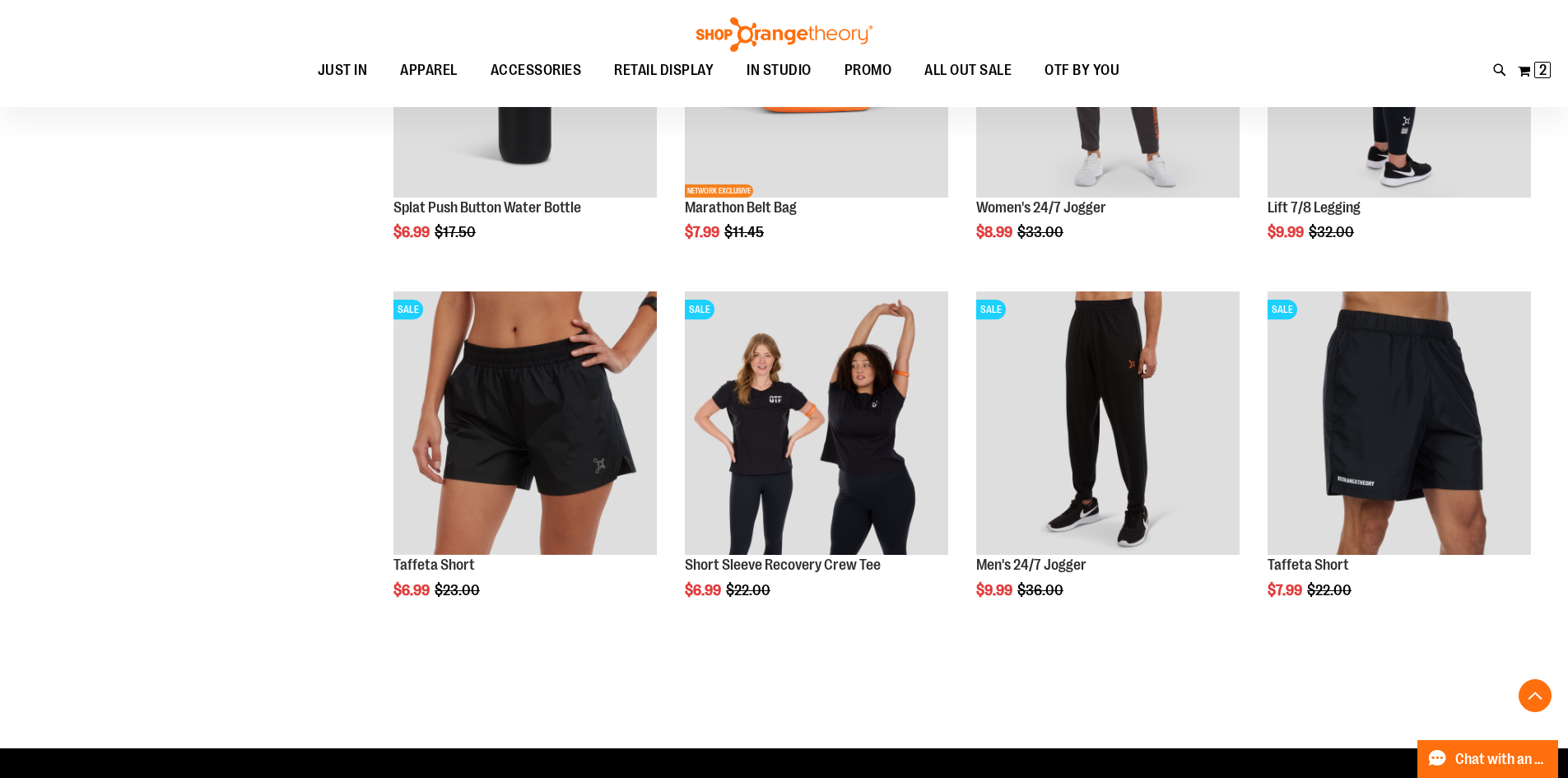
scroll to position [4032, 0]
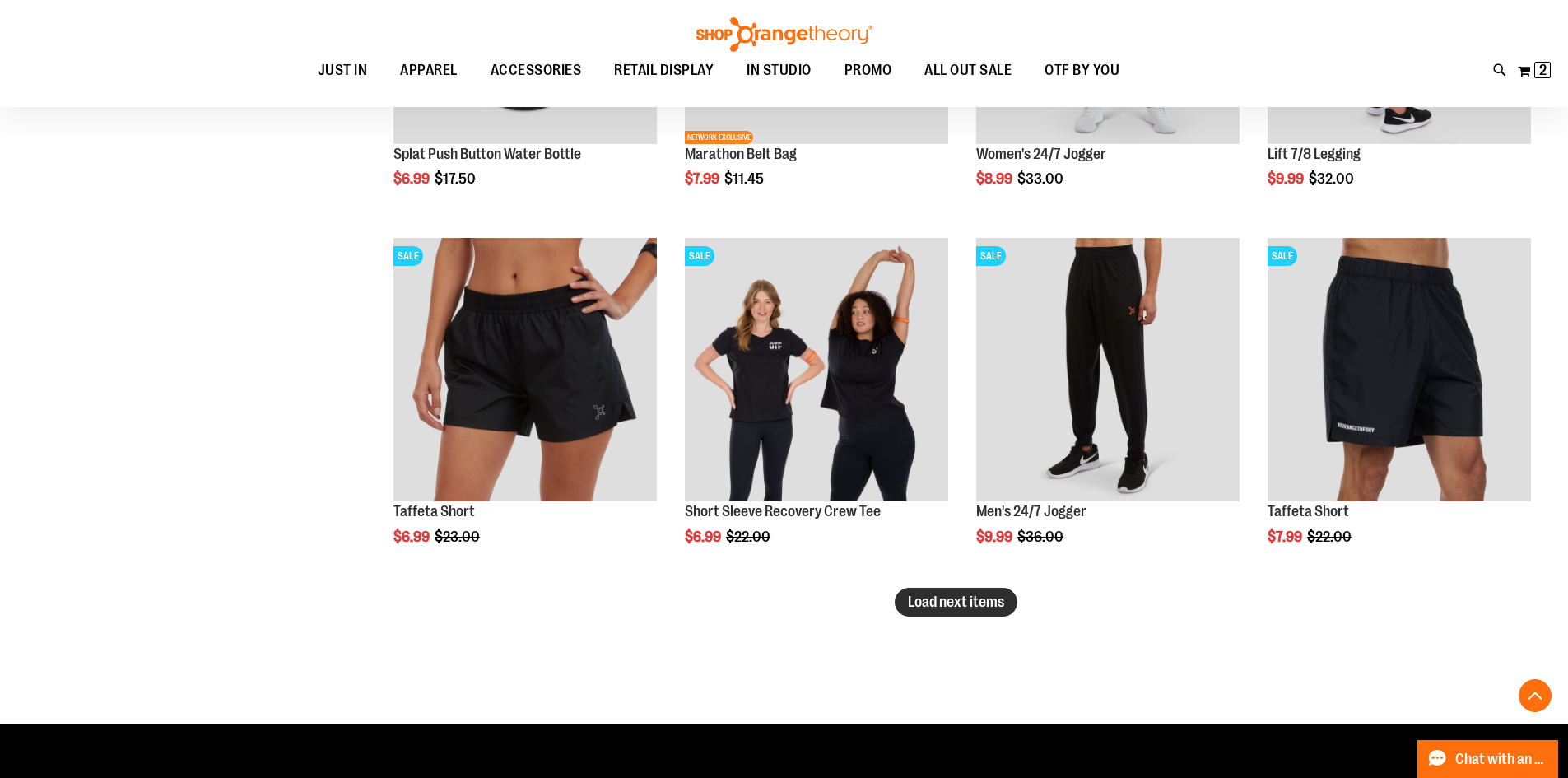
click at [963, 608] on span "Load next items" at bounding box center [956, 601] width 96 height 17
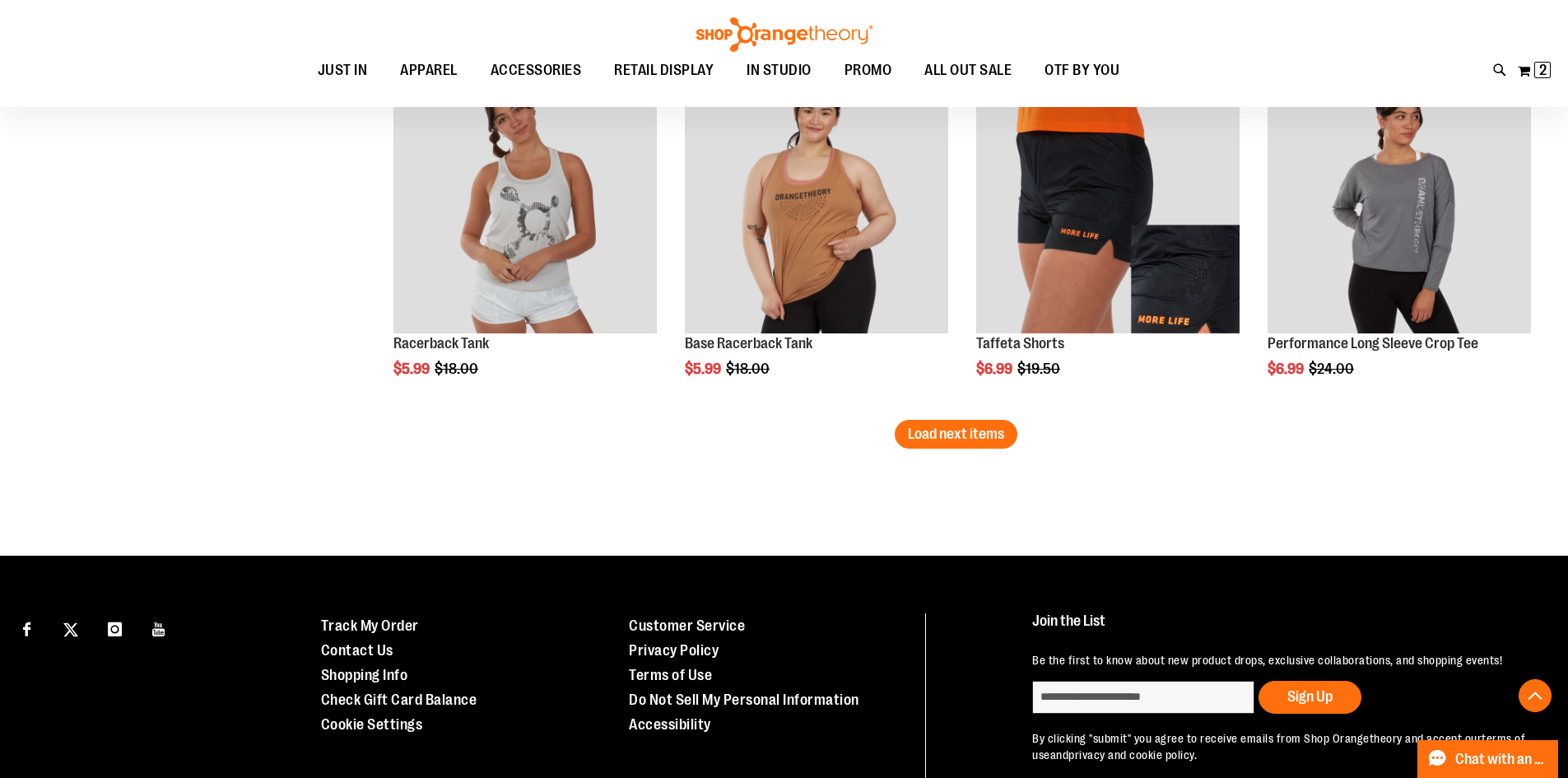
scroll to position [5184, 0]
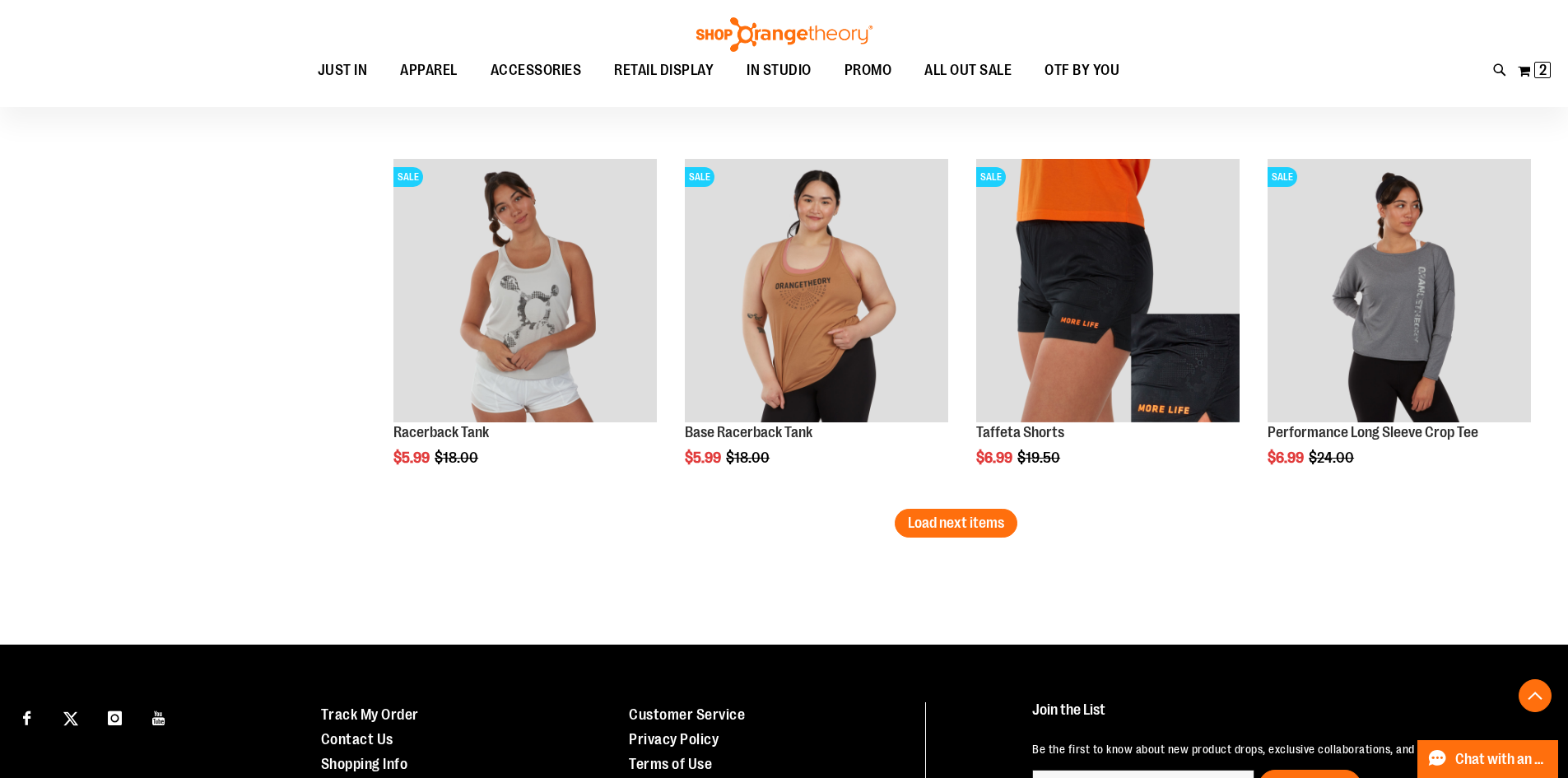
click at [935, 524] on span "Load next items" at bounding box center [956, 523] width 96 height 17
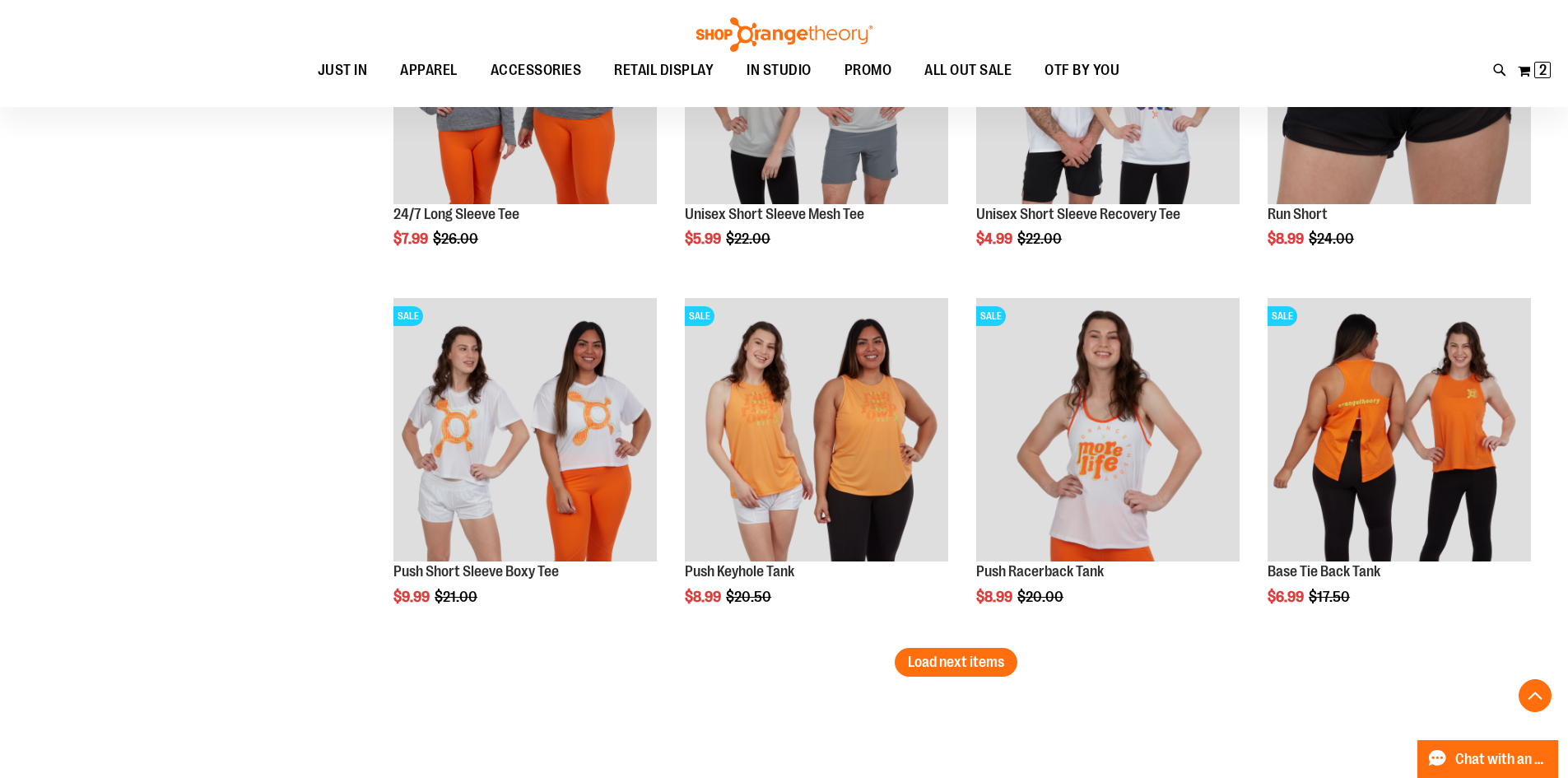
scroll to position [6089, 0]
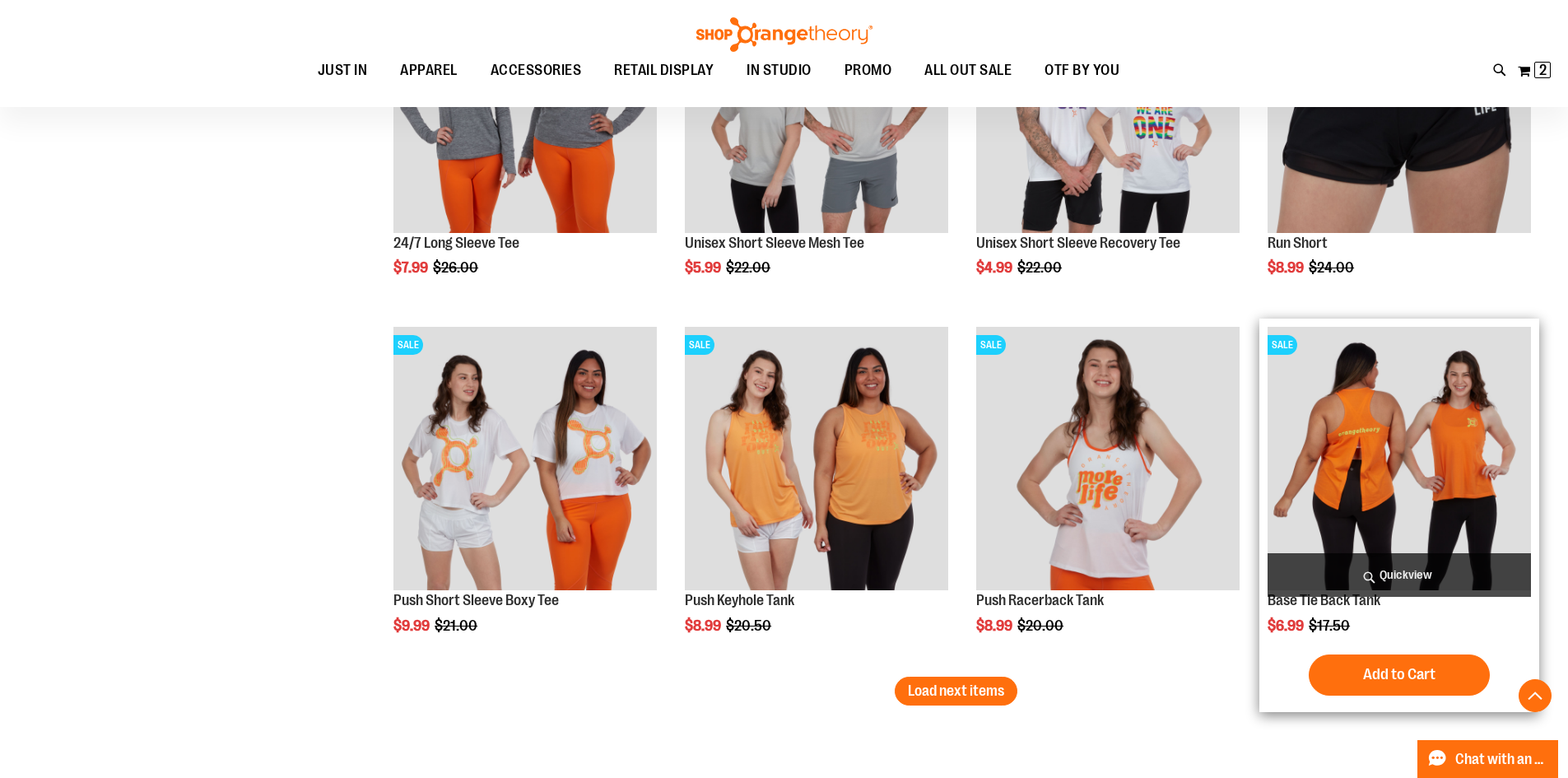
click at [1365, 496] on img "product" at bounding box center [1399, 458] width 264 height 264
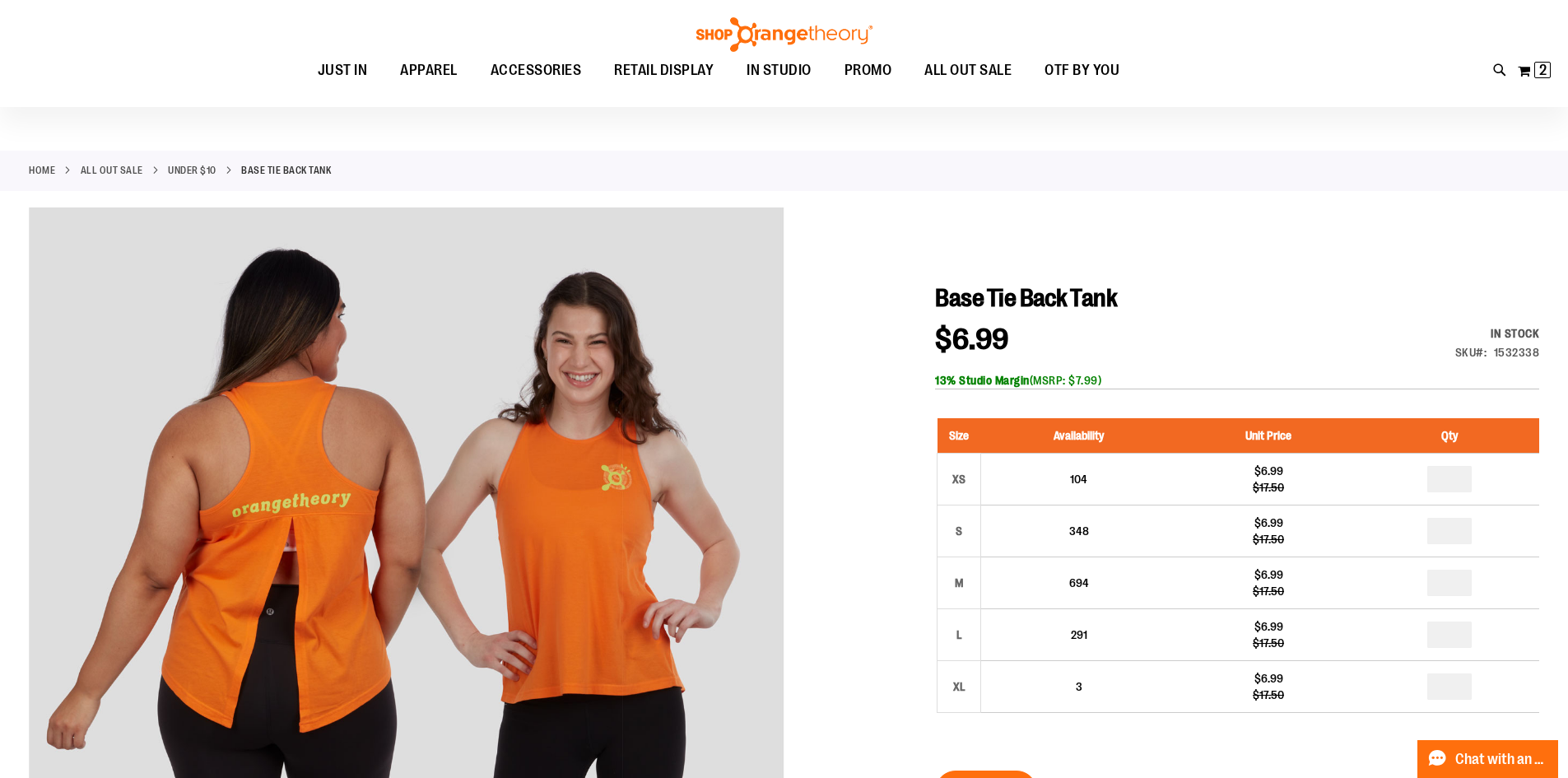
scroll to position [81, 0]
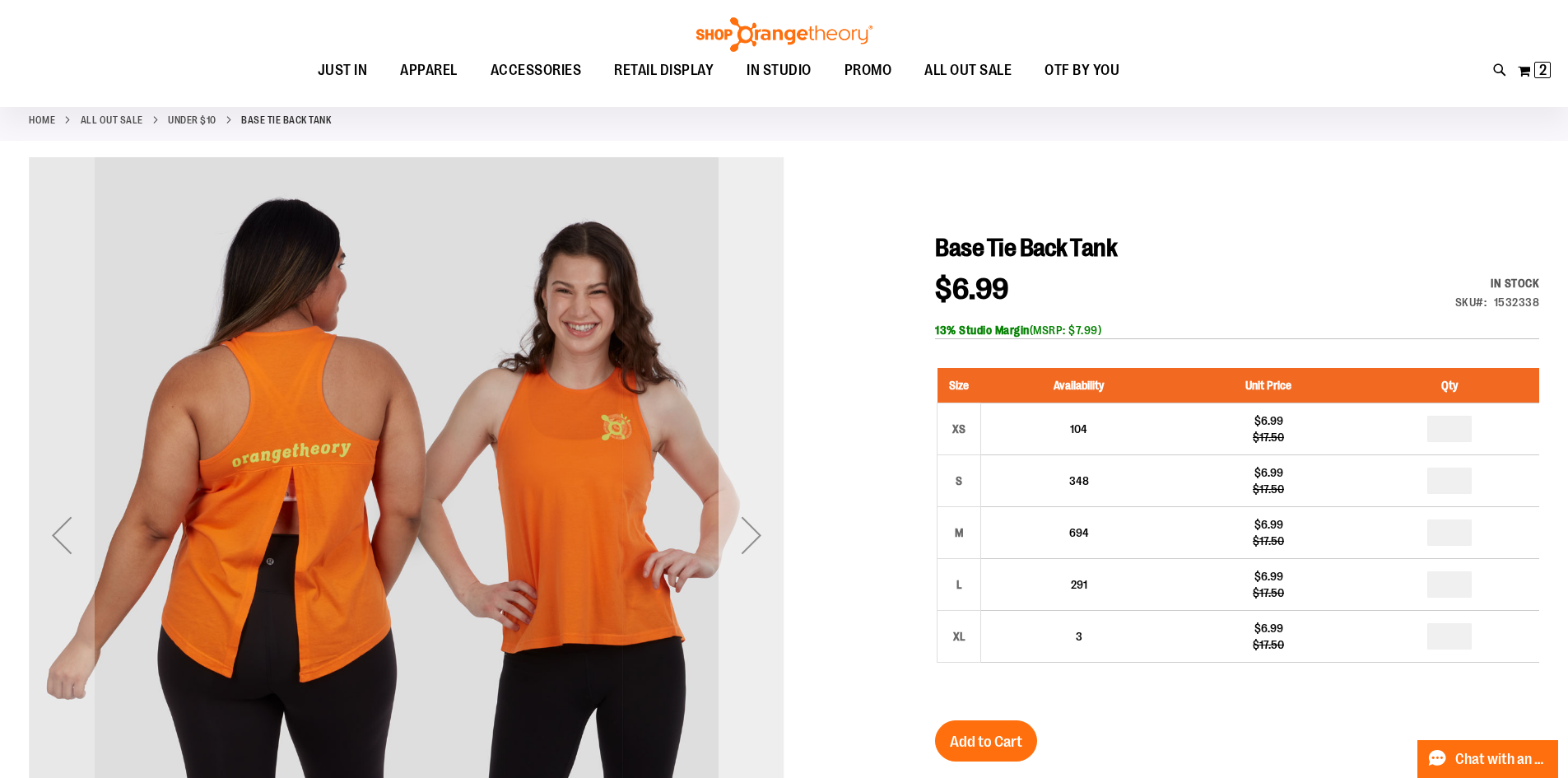
type input "**********"
click at [747, 542] on div "Next" at bounding box center [751, 535] width 66 height 66
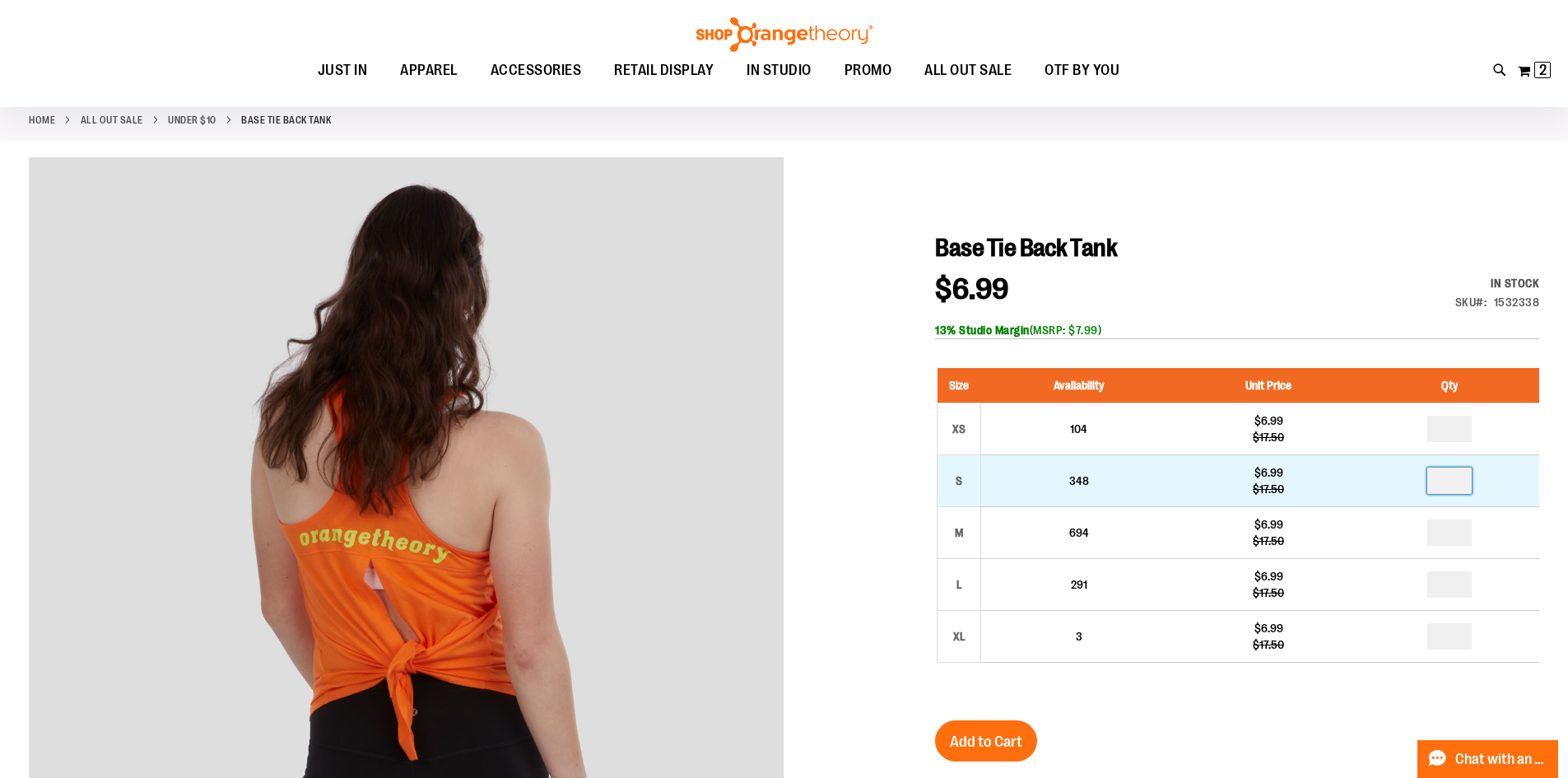
click at [1465, 489] on input "number" at bounding box center [1450, 480] width 44 height 26
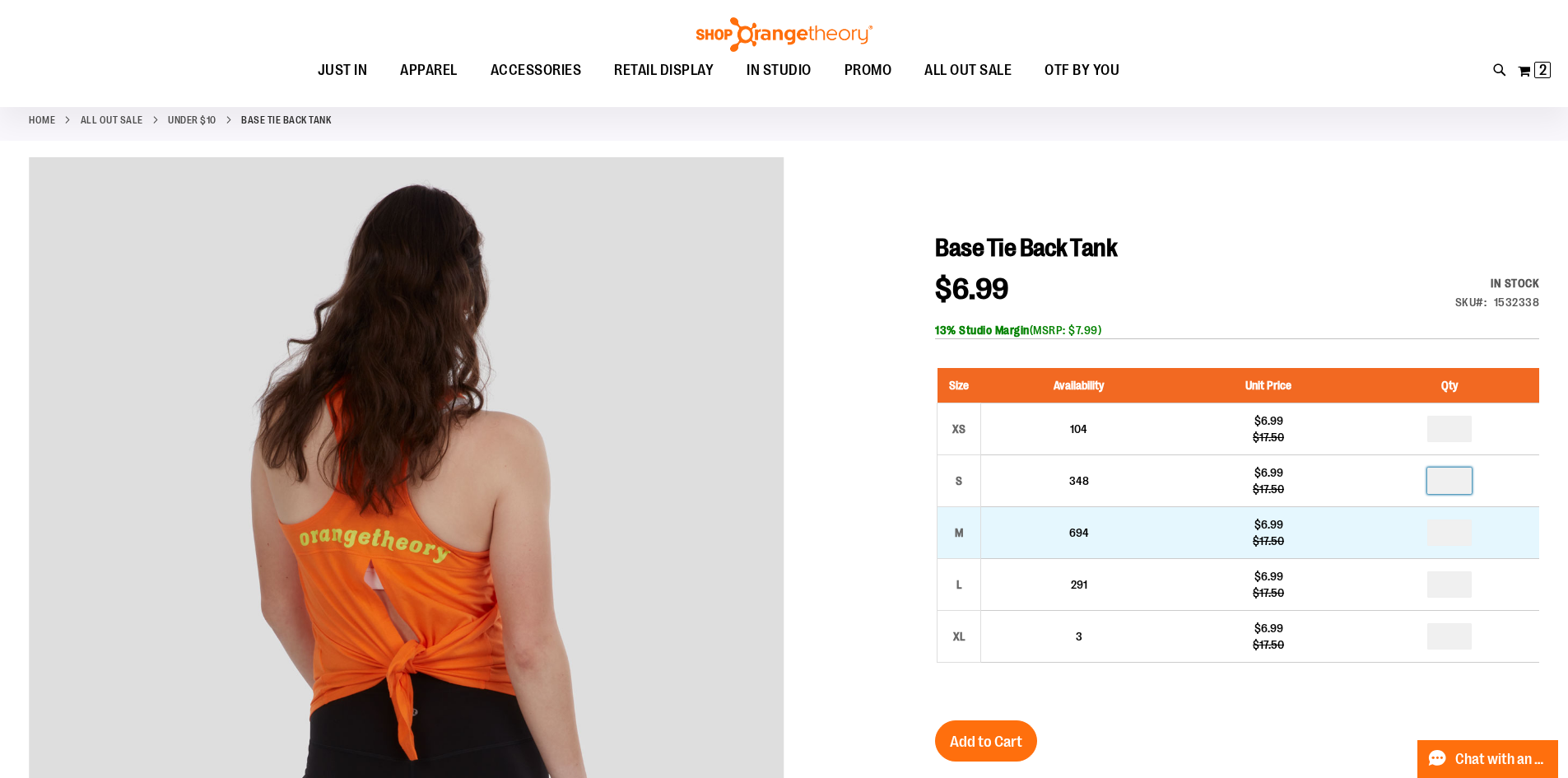
type input "*"
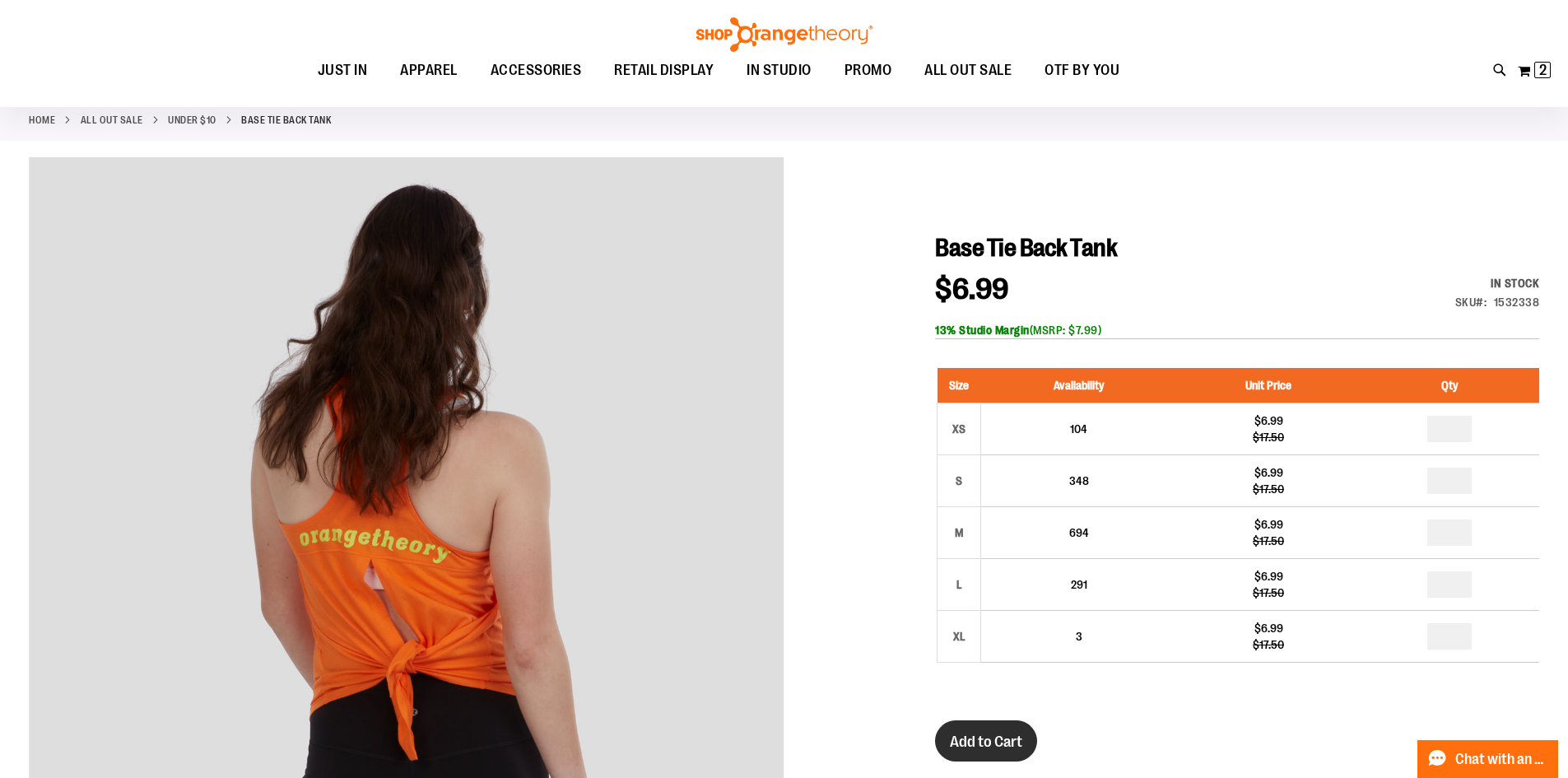
click at [1000, 728] on button "Add to Cart" at bounding box center [986, 740] width 102 height 41
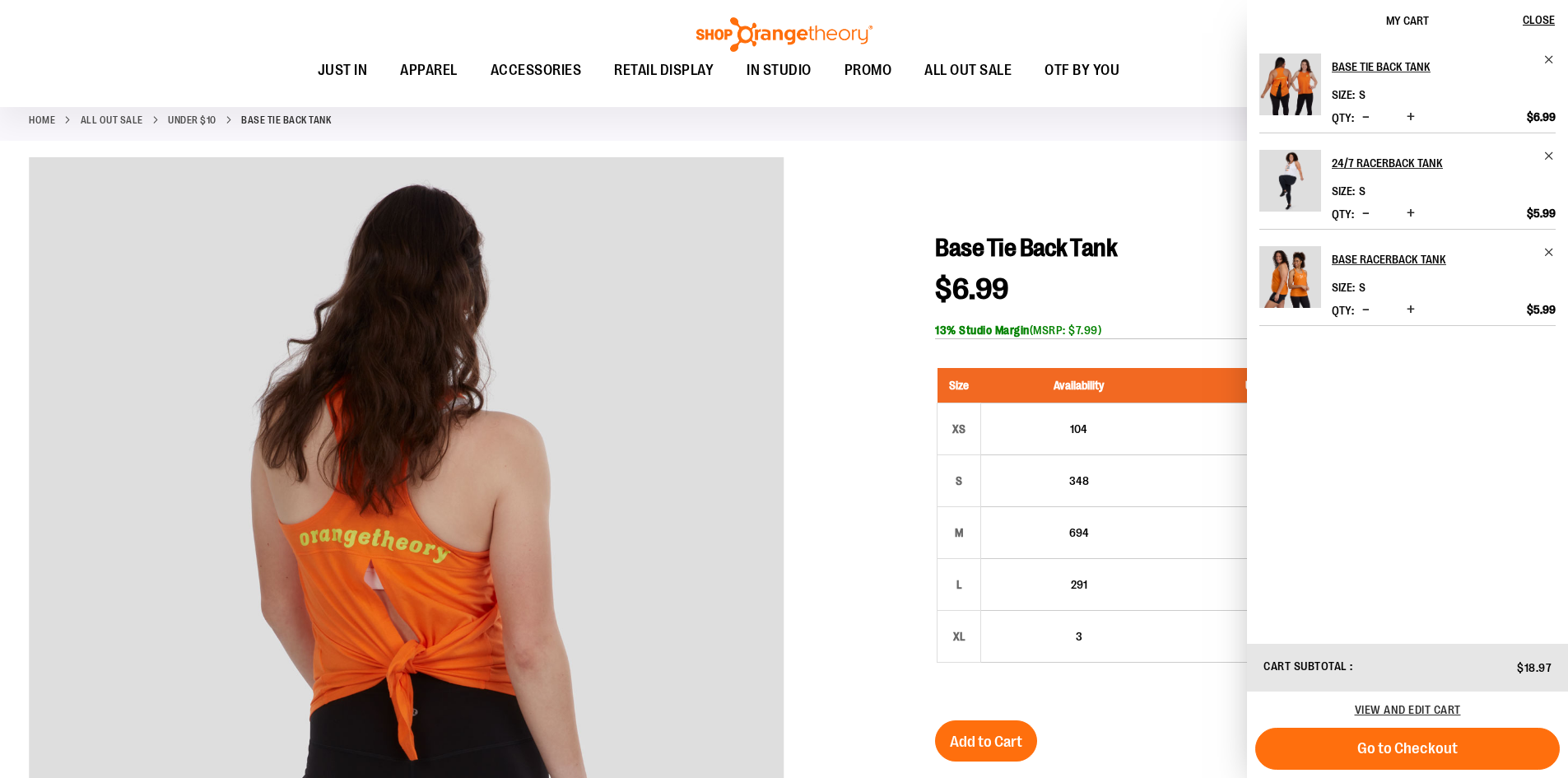
click at [973, 180] on div at bounding box center [784, 626] width 1510 height 939
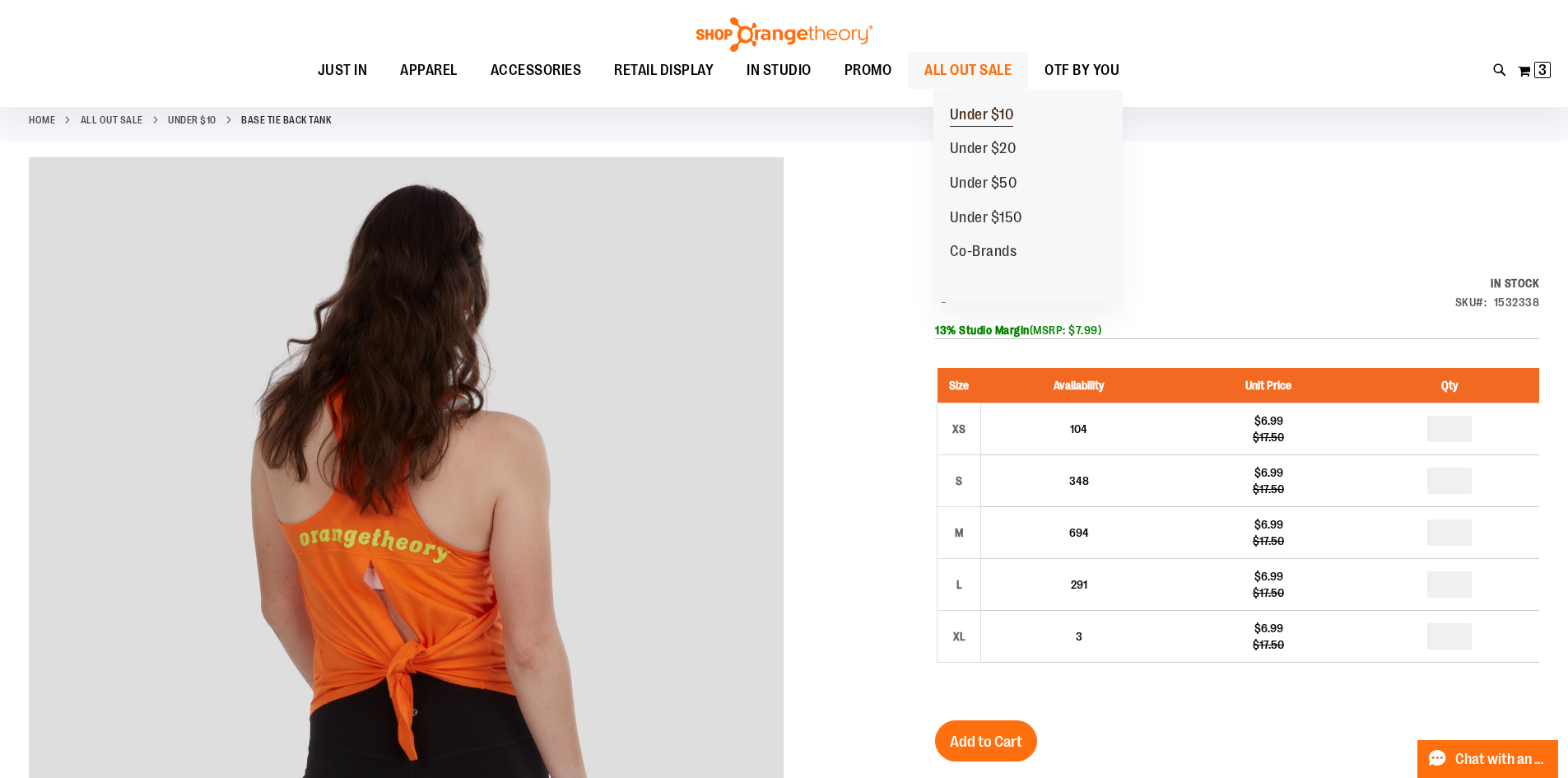
click at [1002, 112] on span "Under $10" at bounding box center [982, 117] width 64 height 20
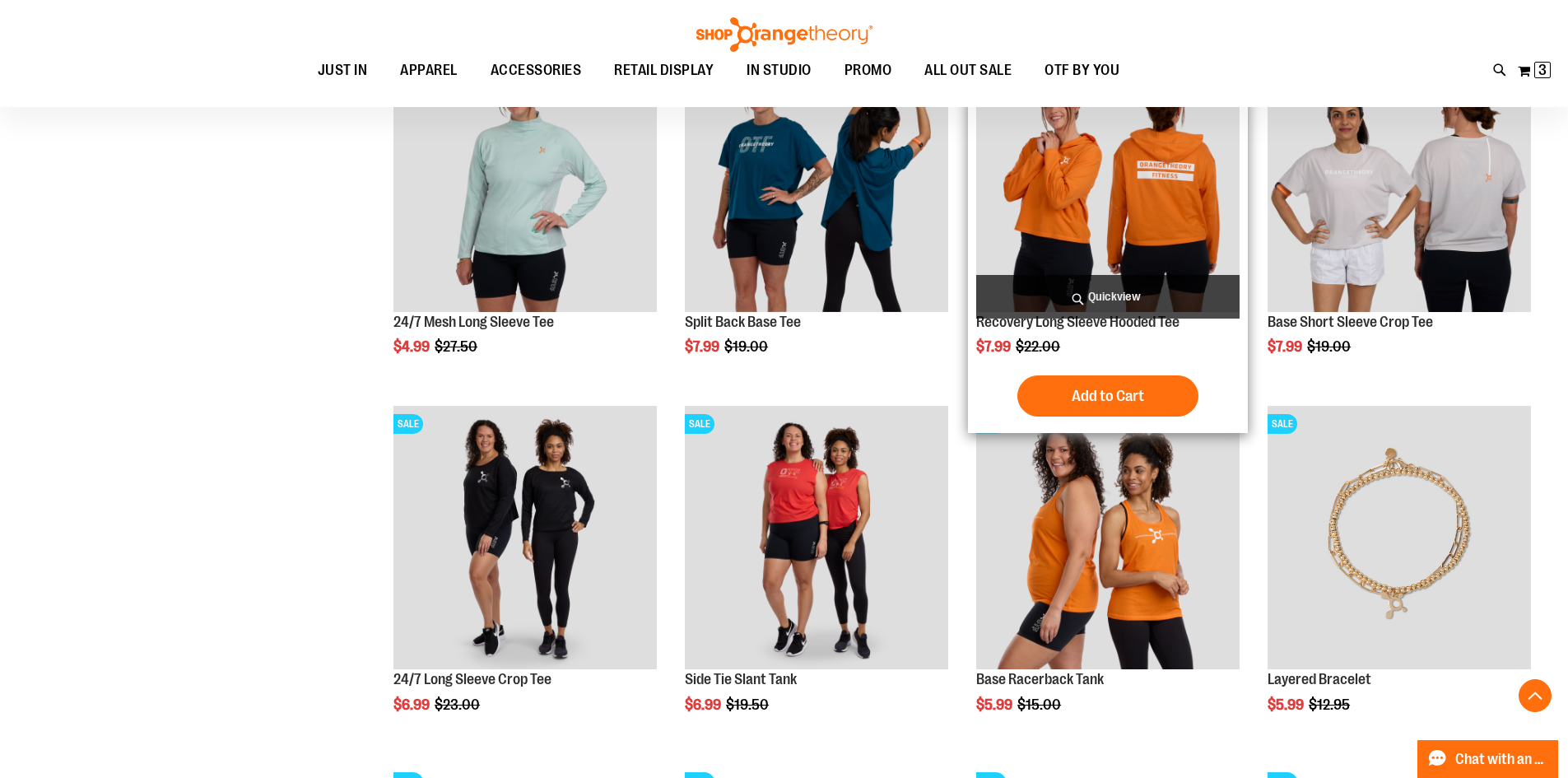
scroll to position [822, 0]
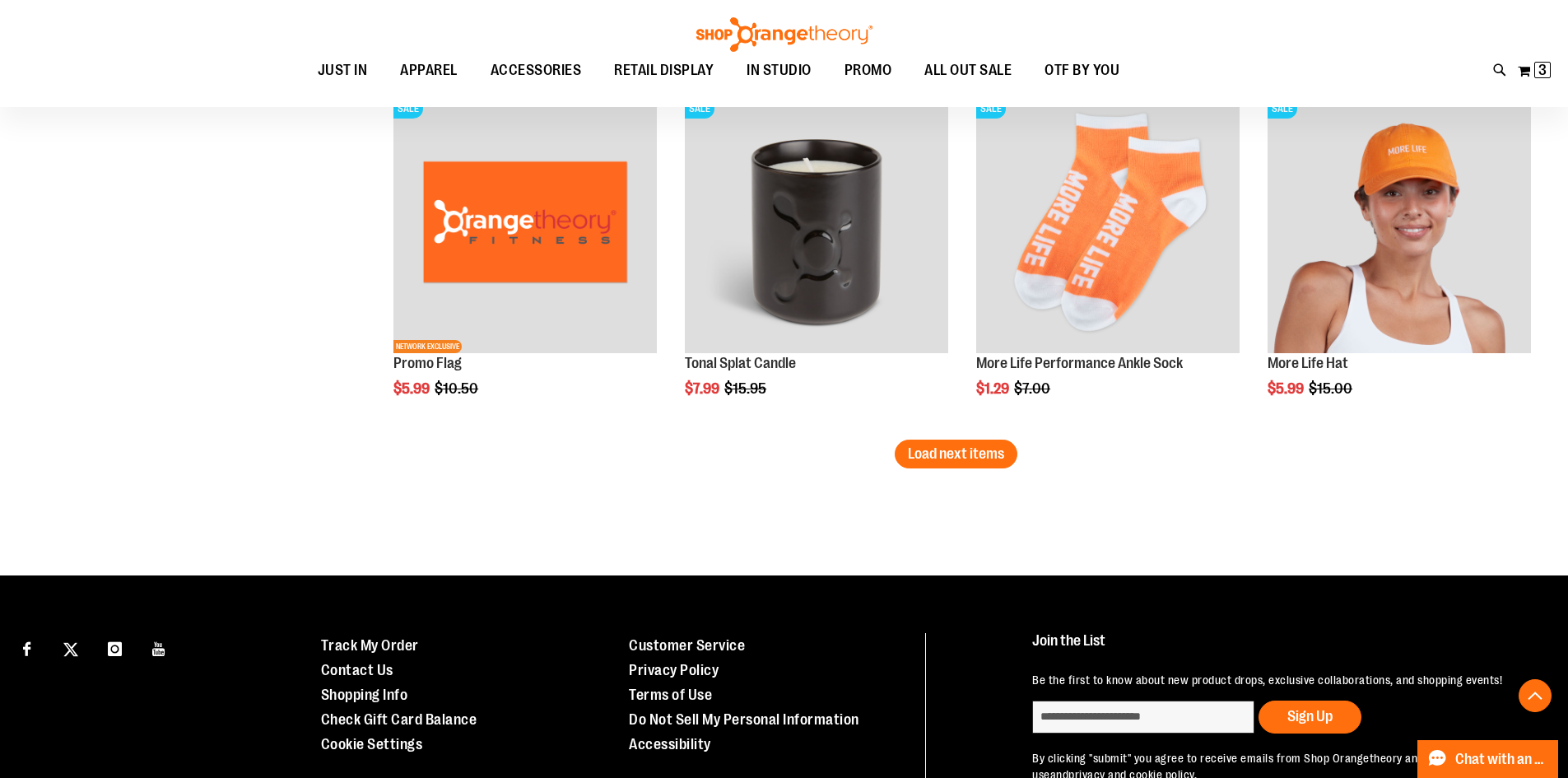
scroll to position [2948, 0]
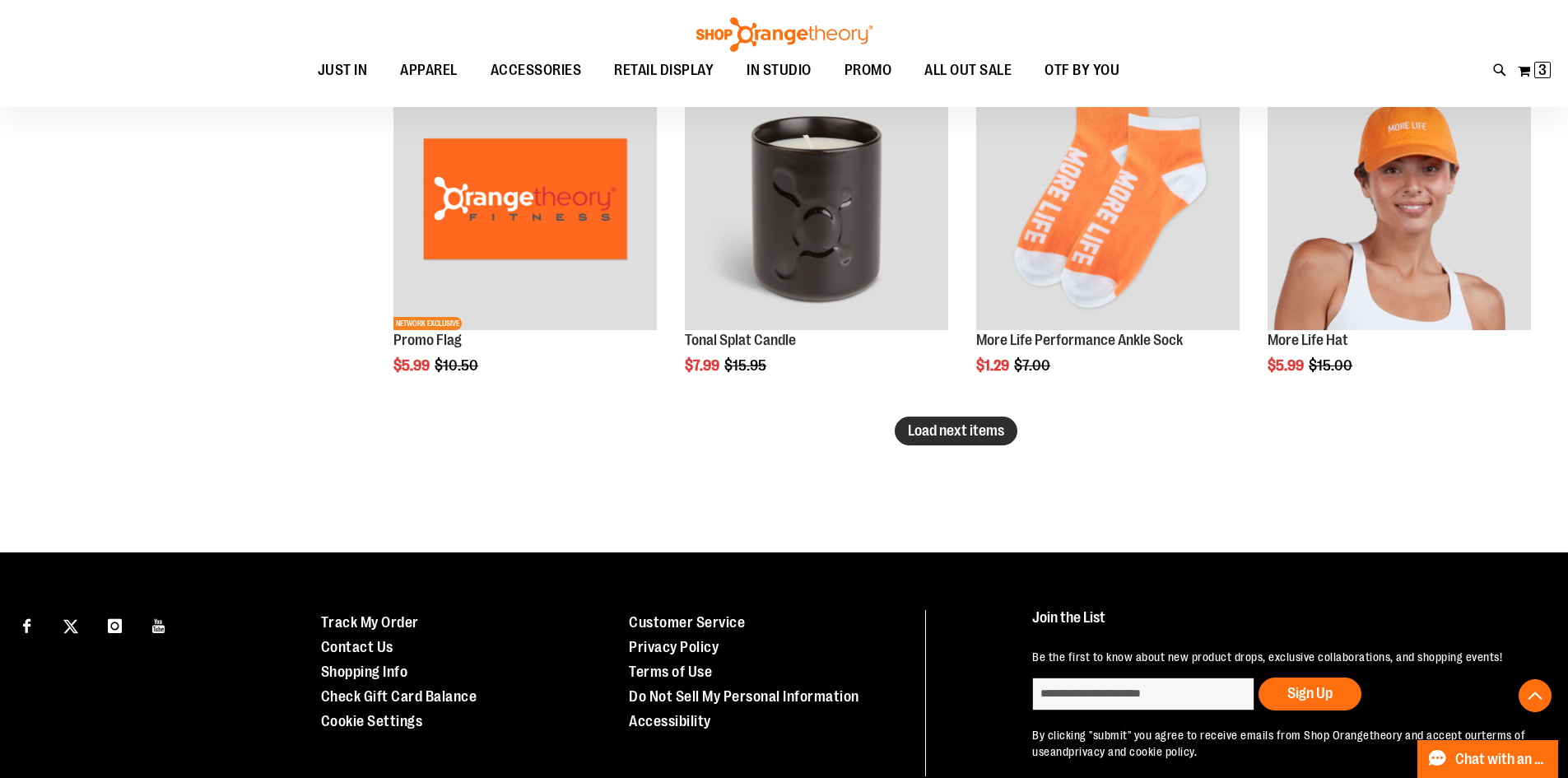
type input "**********"
click at [982, 426] on span "Load next items" at bounding box center [956, 430] width 96 height 17
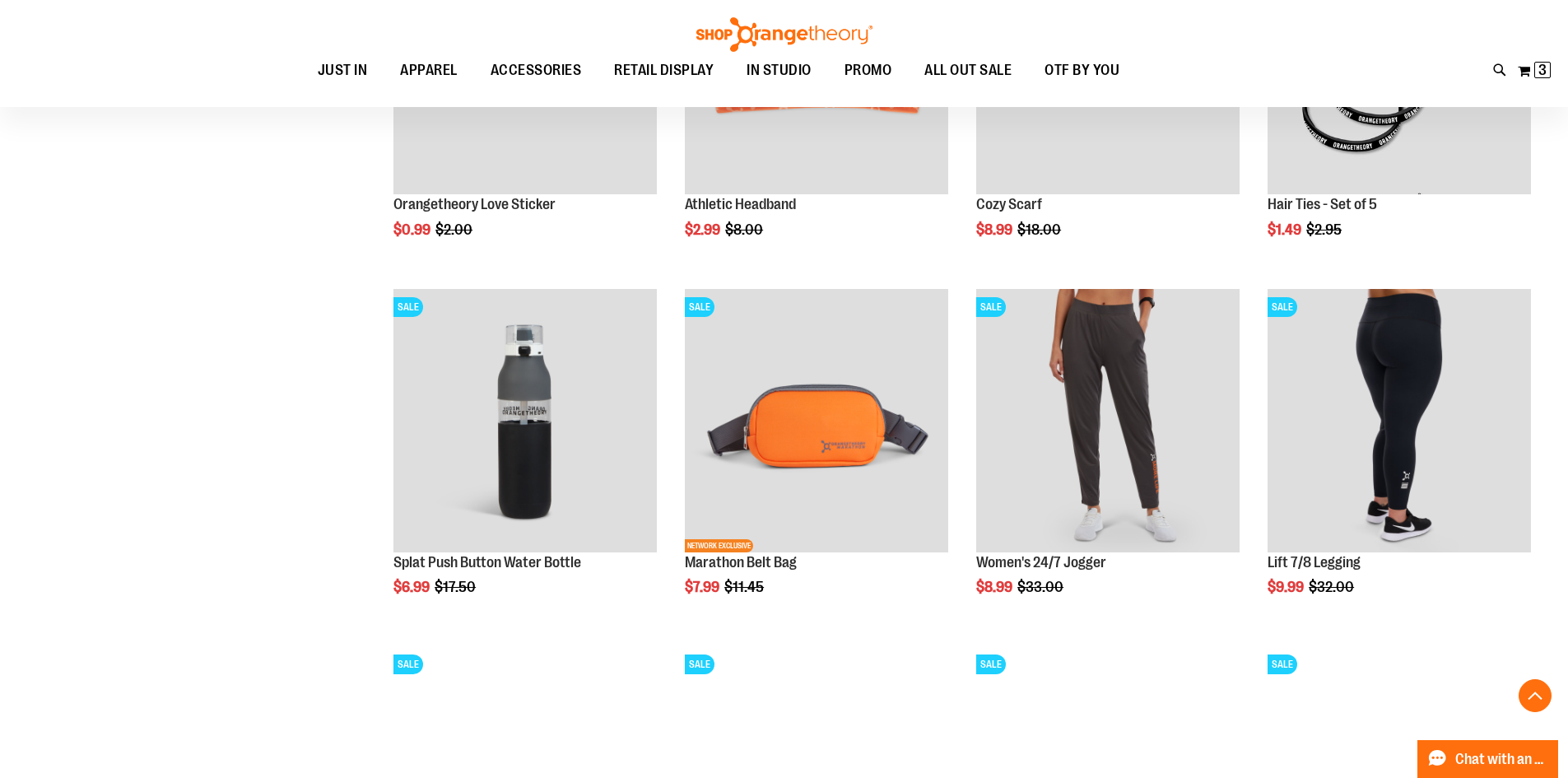
scroll to position [3771, 0]
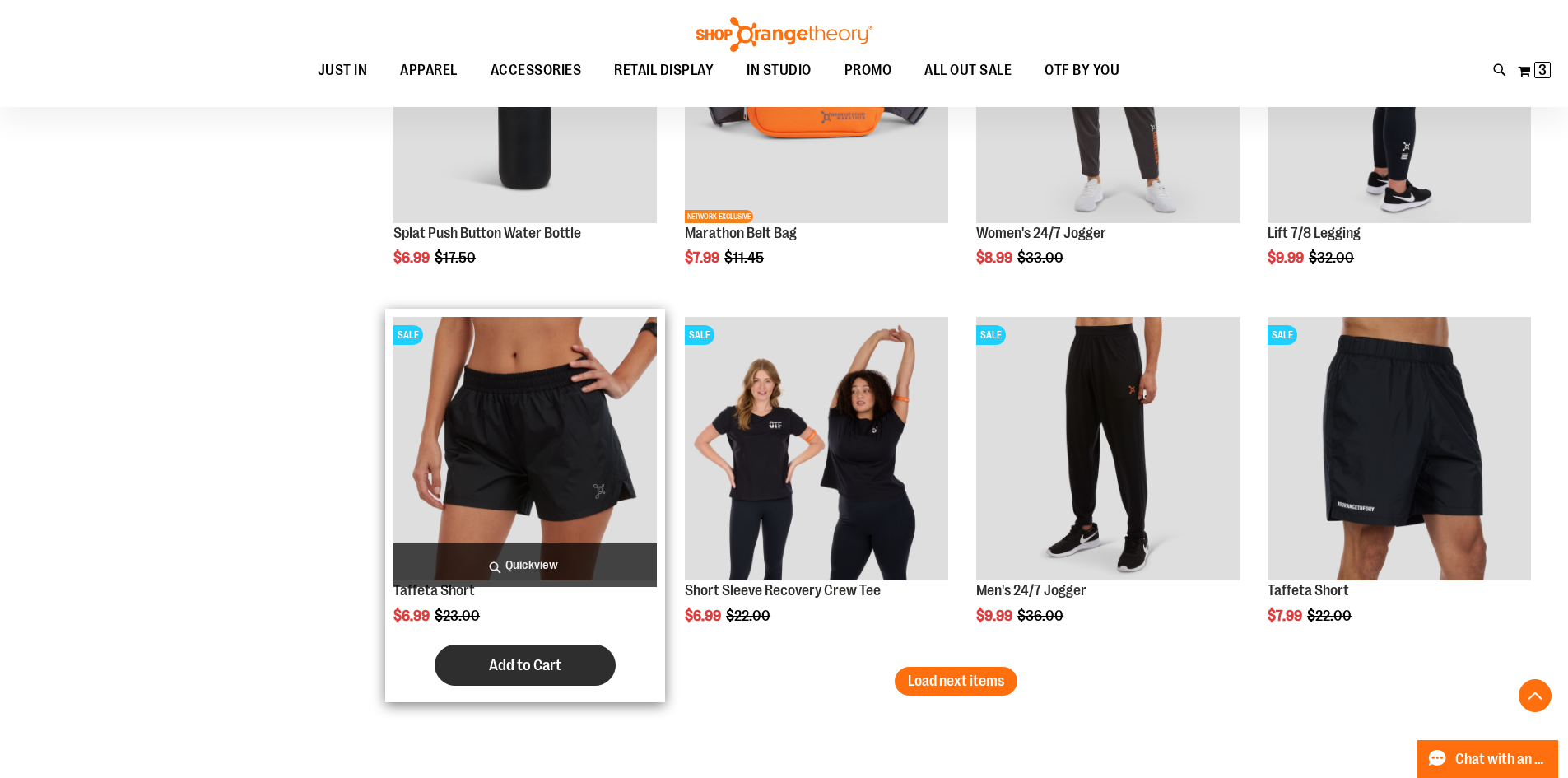
click at [533, 657] on span "Add to Cart" at bounding box center [525, 665] width 72 height 19
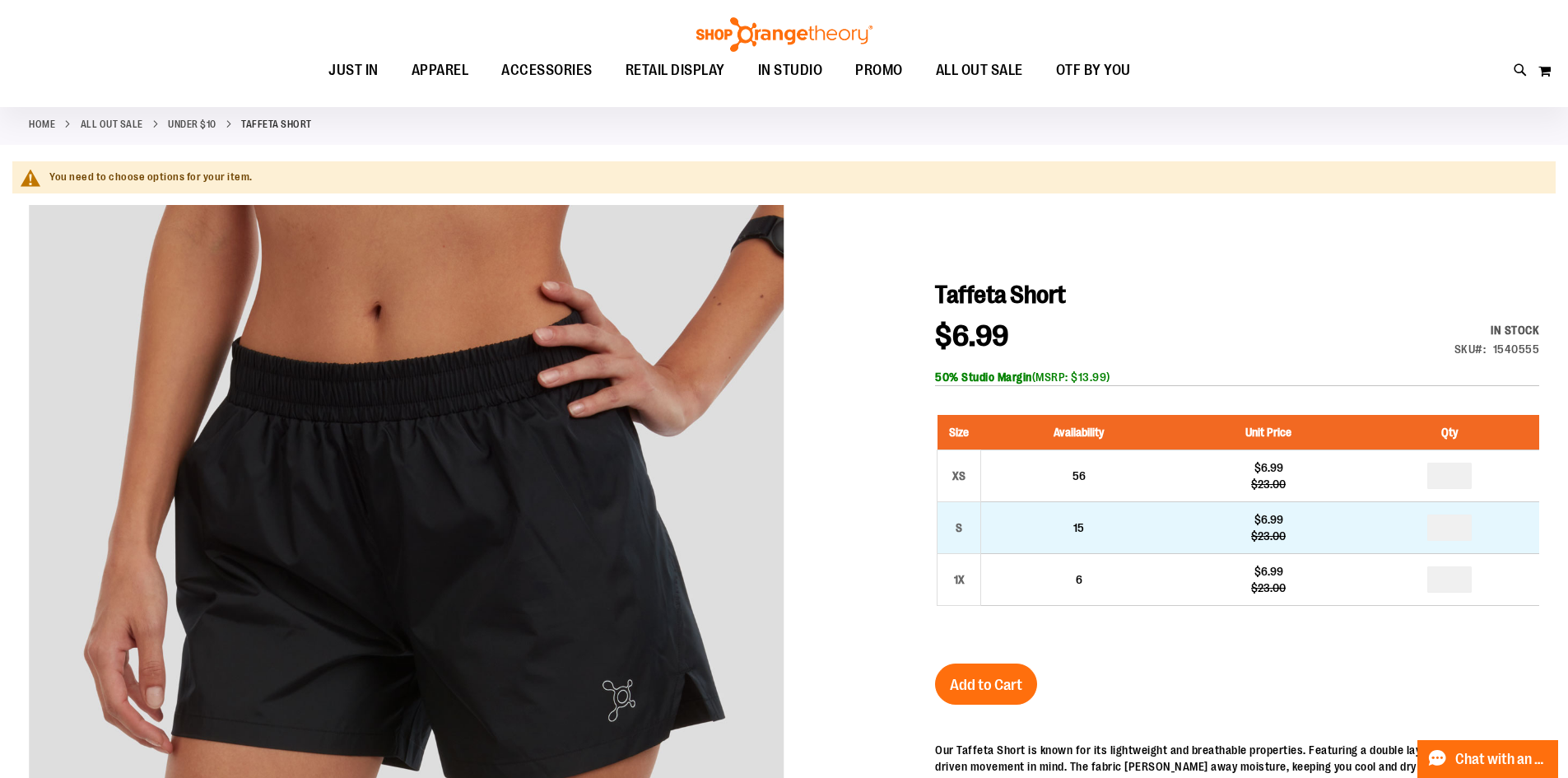
scroll to position [81, 0]
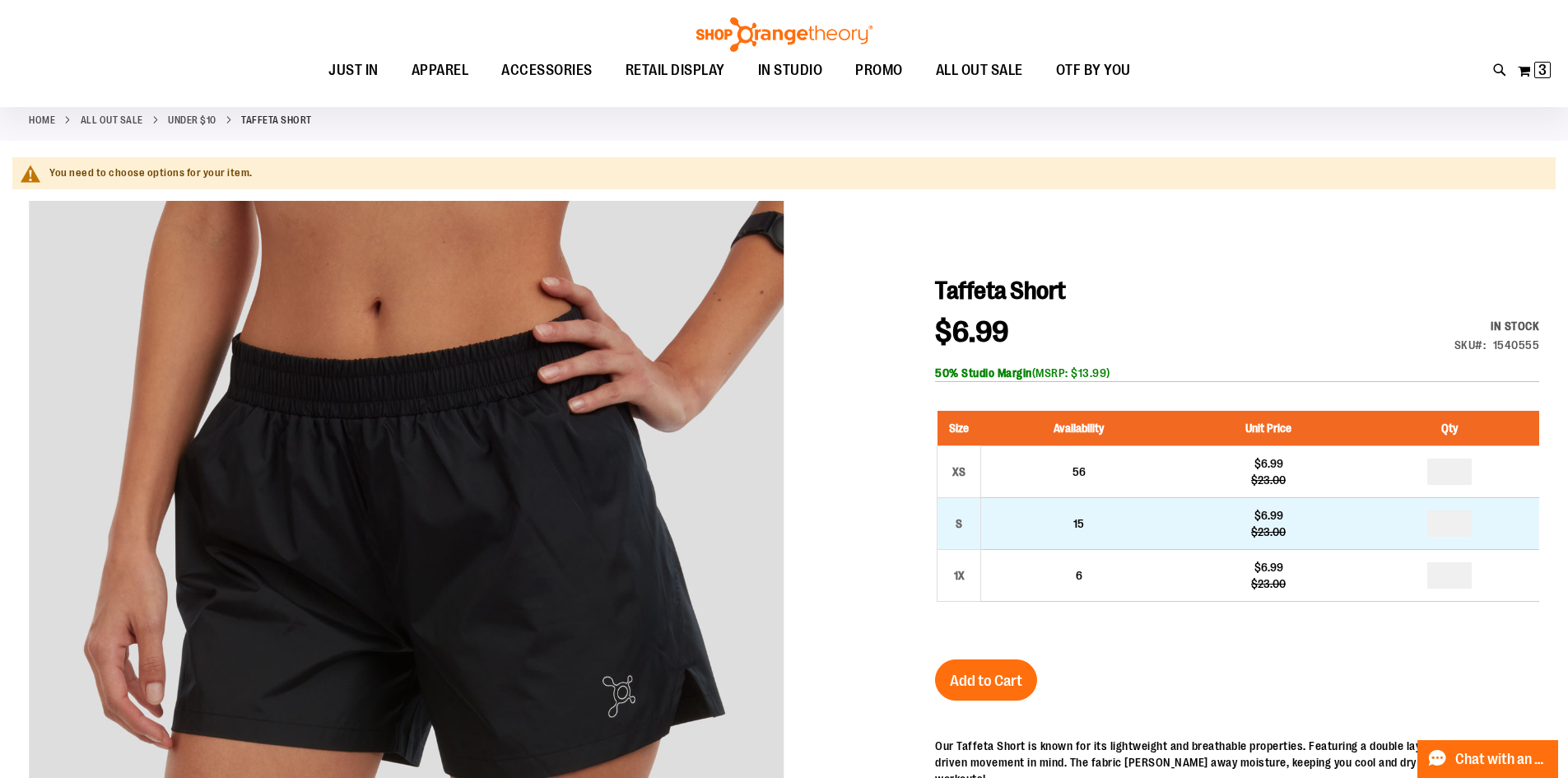
type input "**********"
click at [1466, 521] on input "number" at bounding box center [1450, 524] width 44 height 26
type input "*"
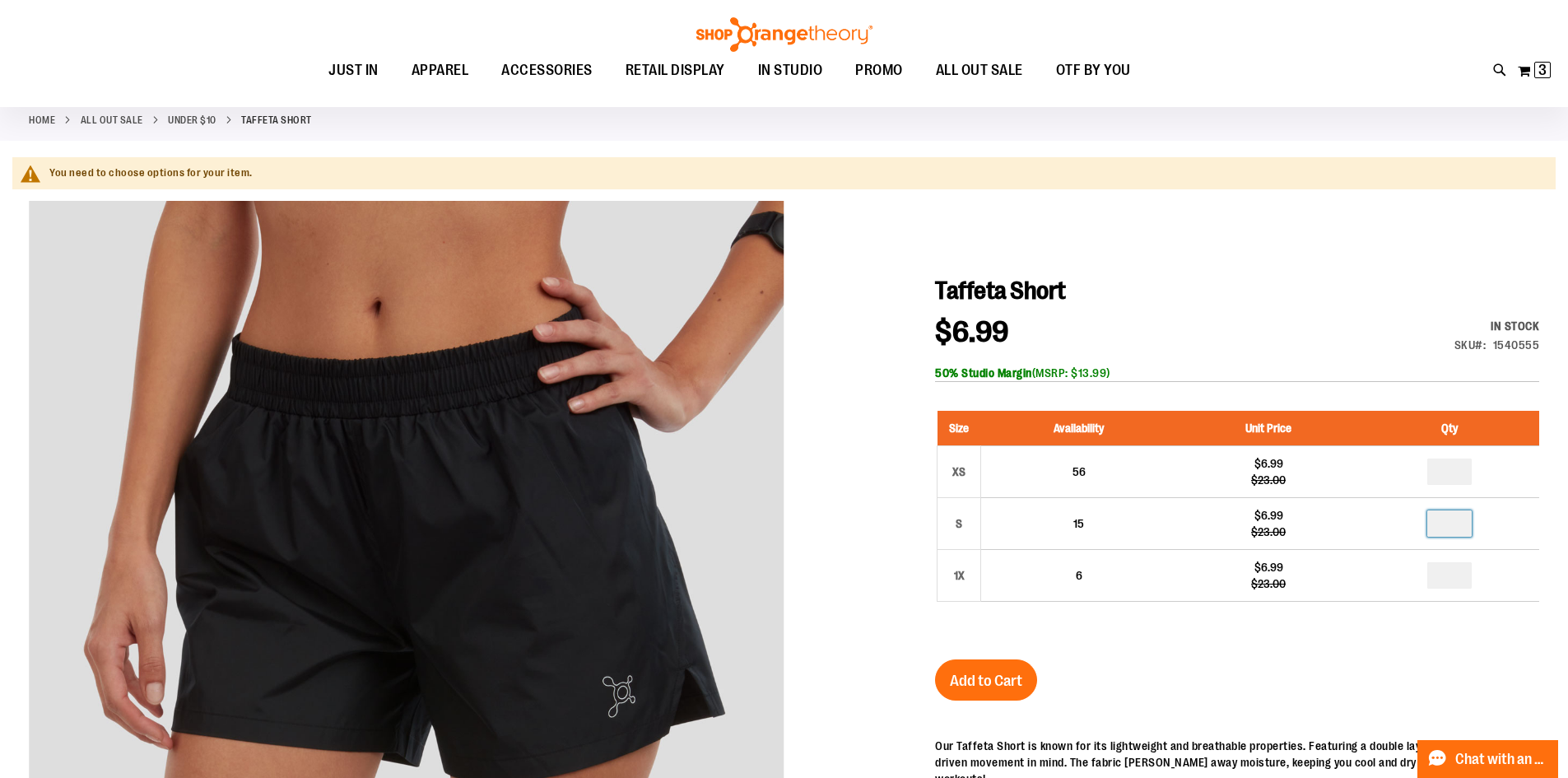
click at [1190, 687] on div "Taffeta Short $6.99 Regular Price $23.00 In stock Only %1 left SKU 1540555 50% …" at bounding box center [1237, 696] width 604 height 840
click at [977, 683] on span "Add to Cart" at bounding box center [986, 681] width 72 height 19
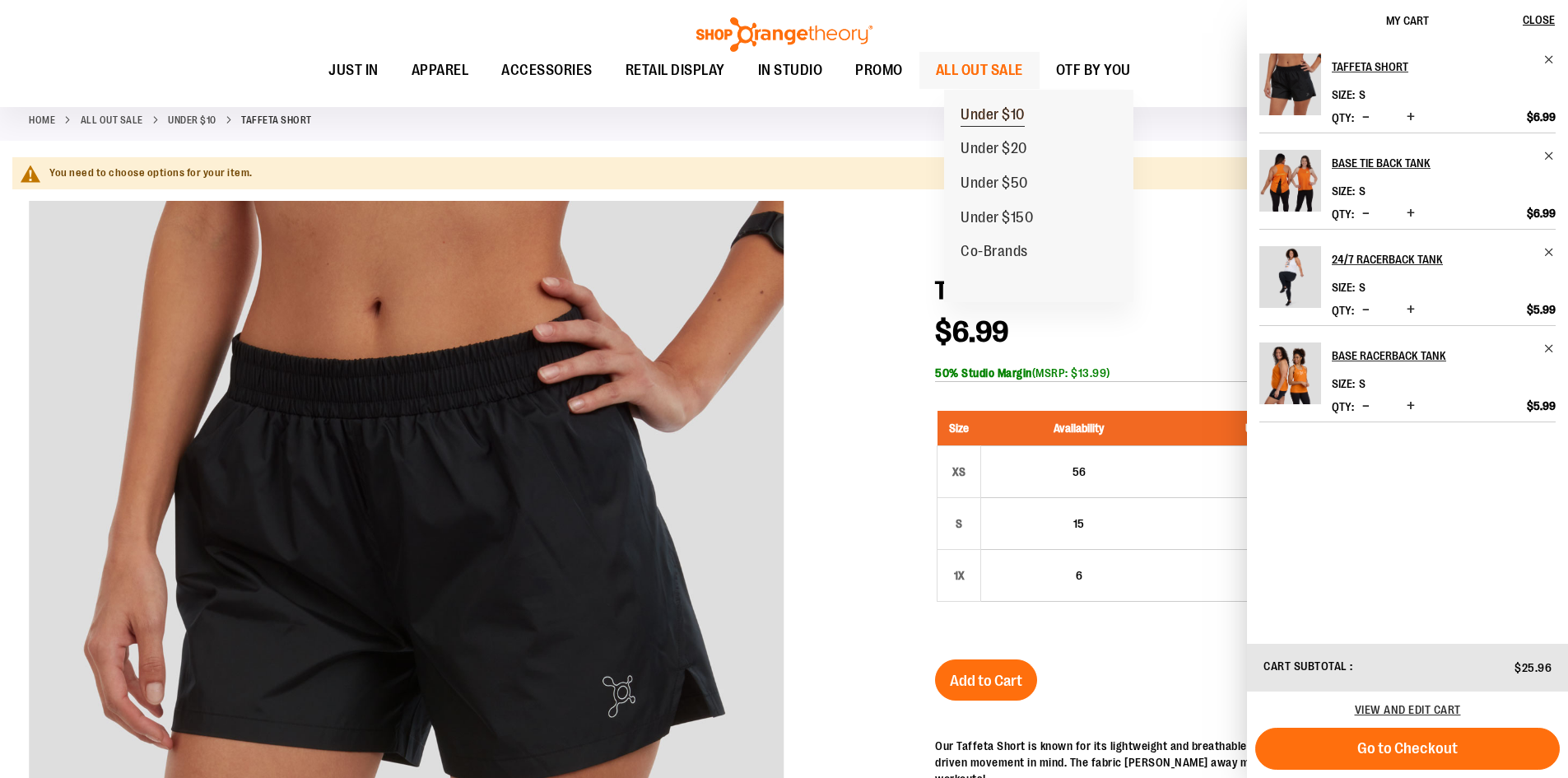
click at [1002, 117] on span "Under $10" at bounding box center [992, 117] width 64 height 20
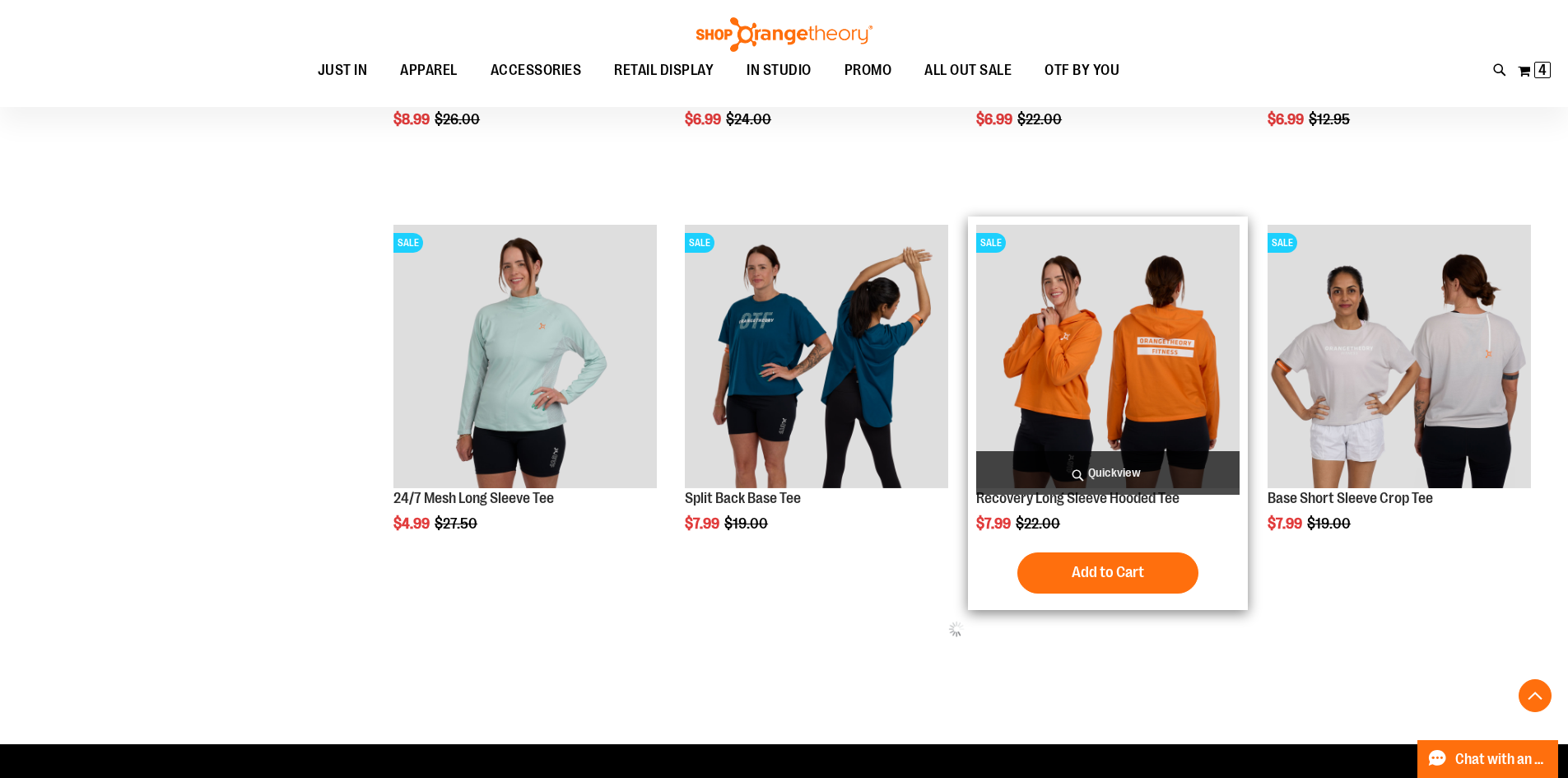
scroll to position [1069, 0]
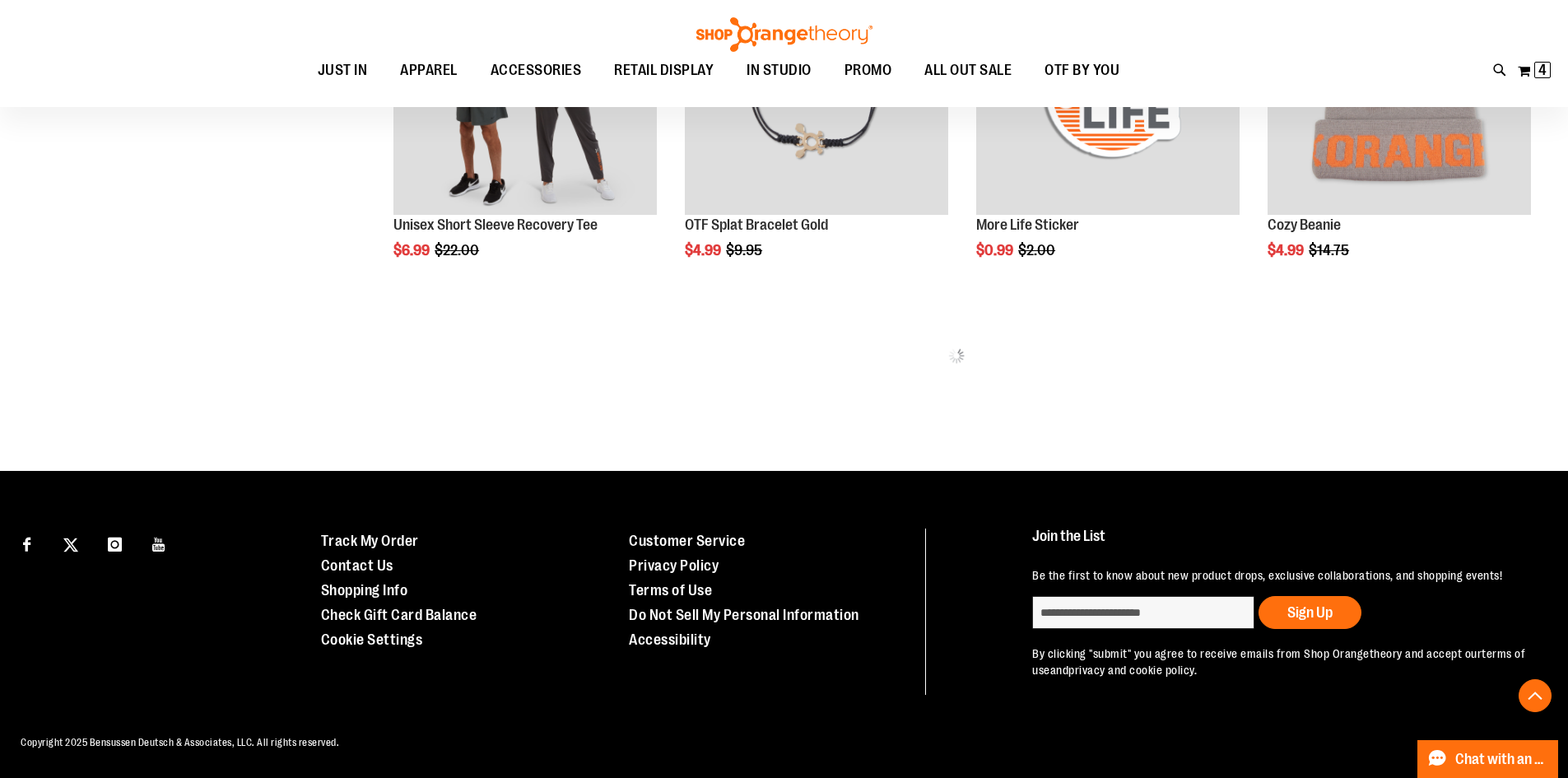
scroll to position [2420, 0]
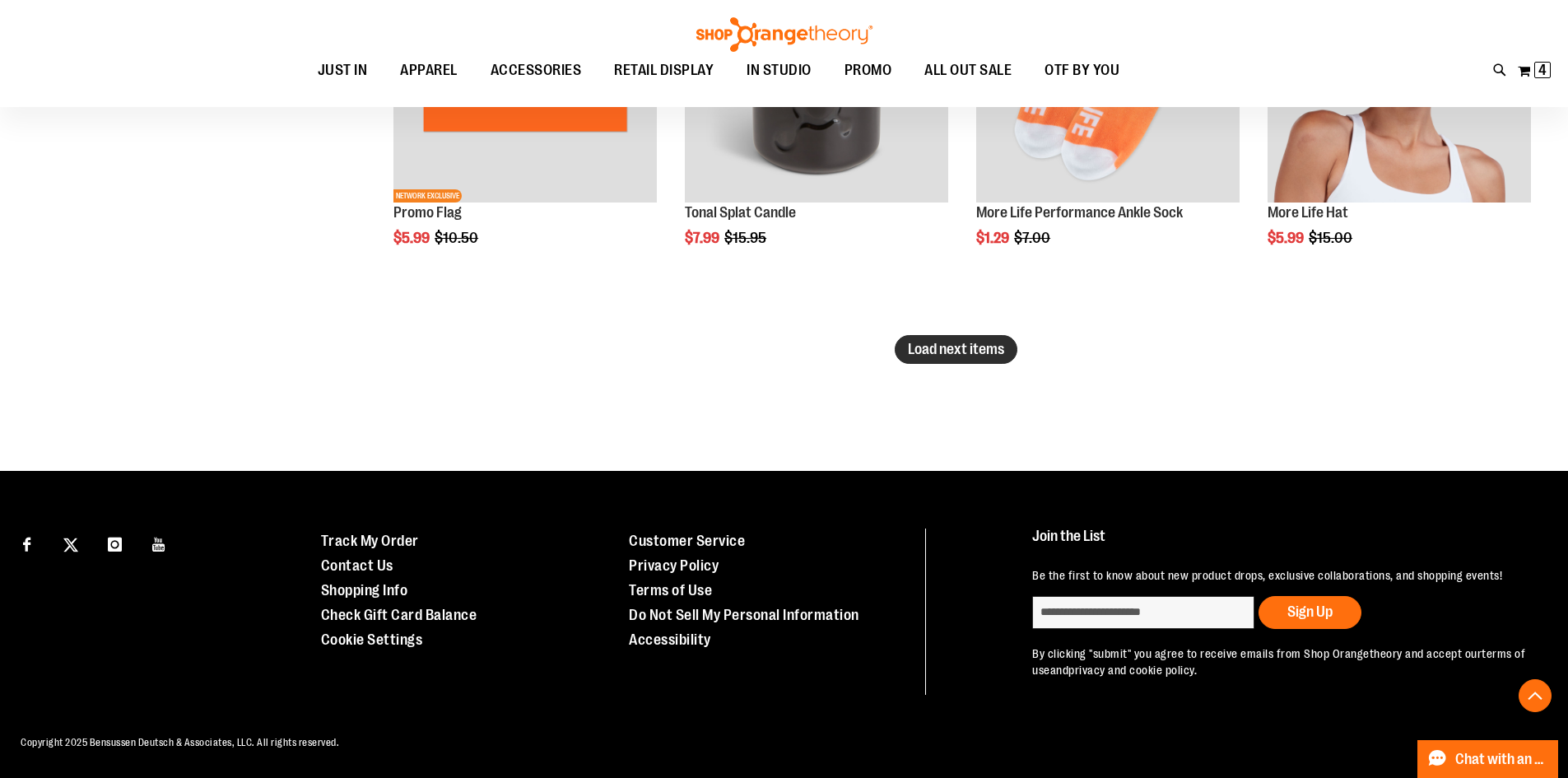
type input "**********"
click at [959, 340] on span "Load next items" at bounding box center [956, 349] width 96 height 17
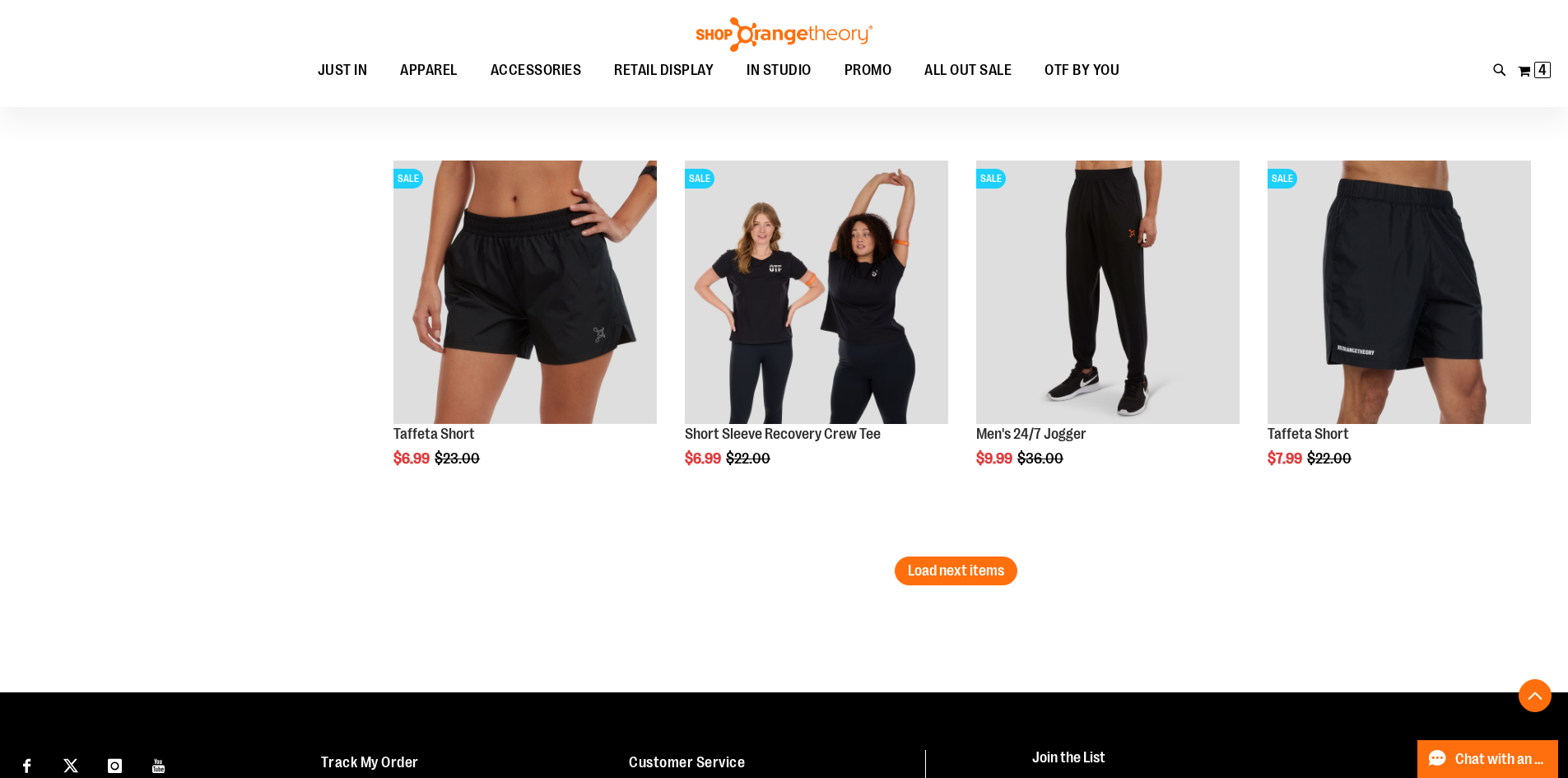
scroll to position [4632, 0]
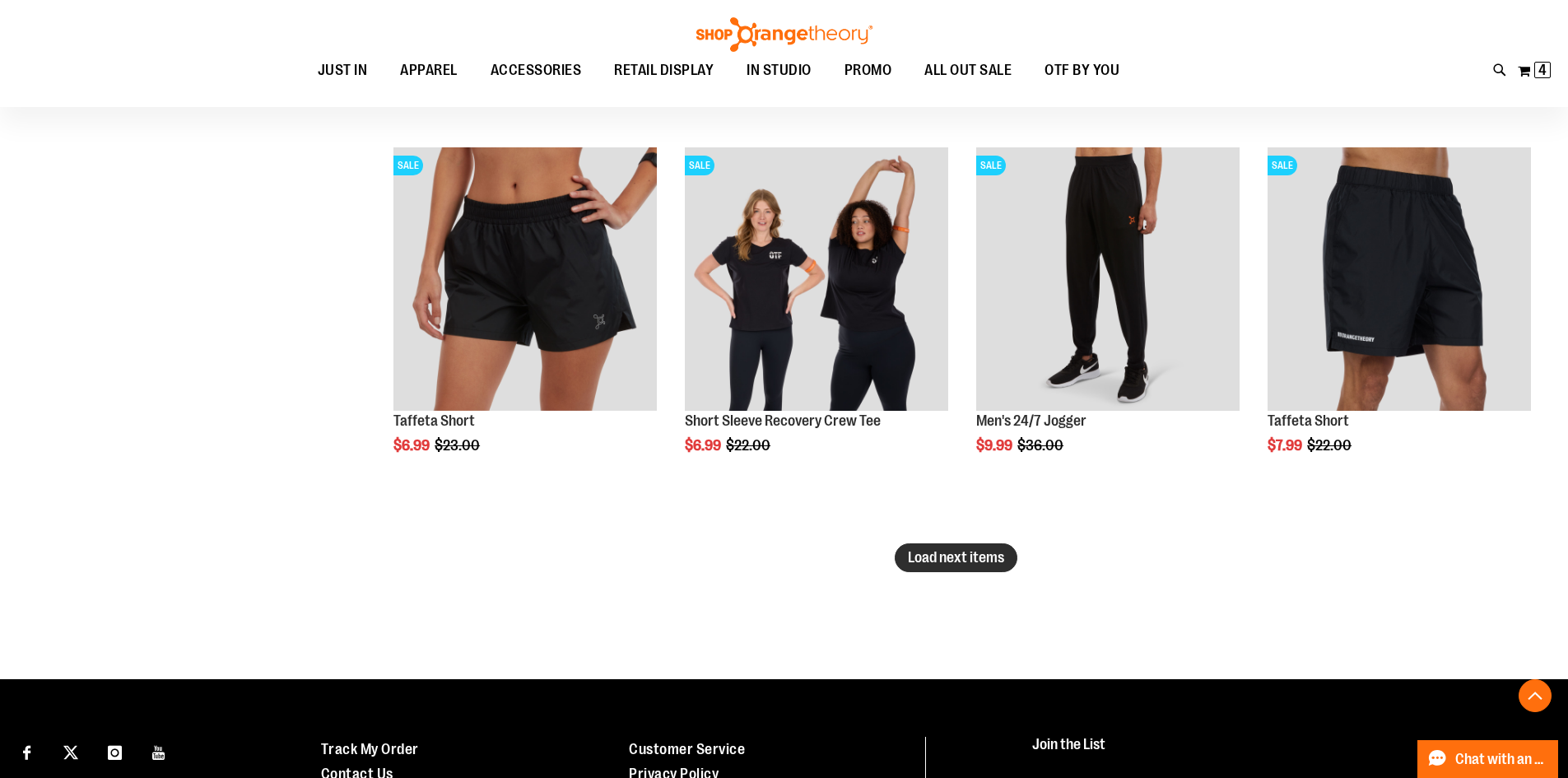
click at [969, 549] on span "Load next items" at bounding box center [956, 557] width 96 height 17
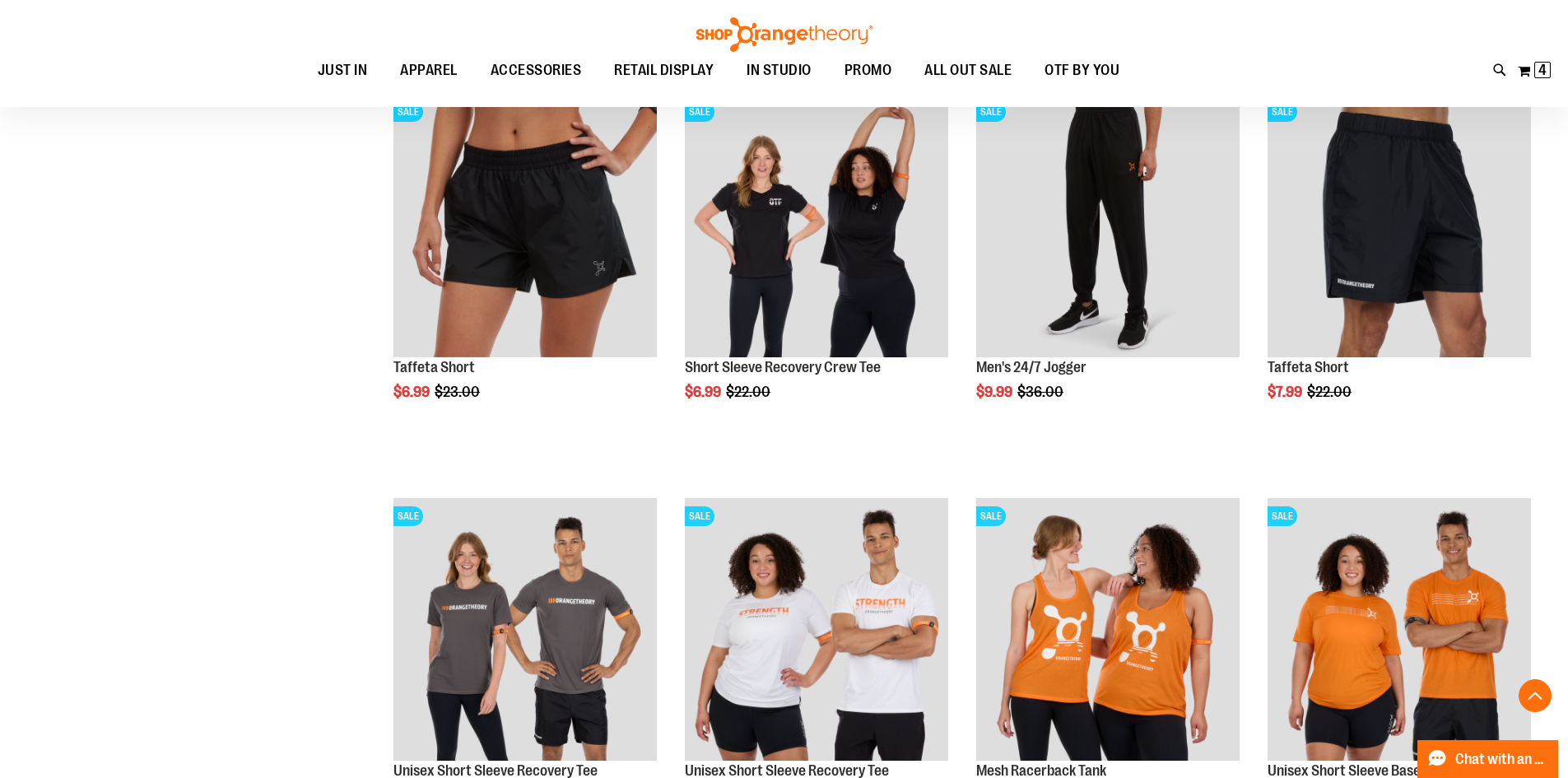
scroll to position [4714, 0]
